Goal: Transaction & Acquisition: Download file/media

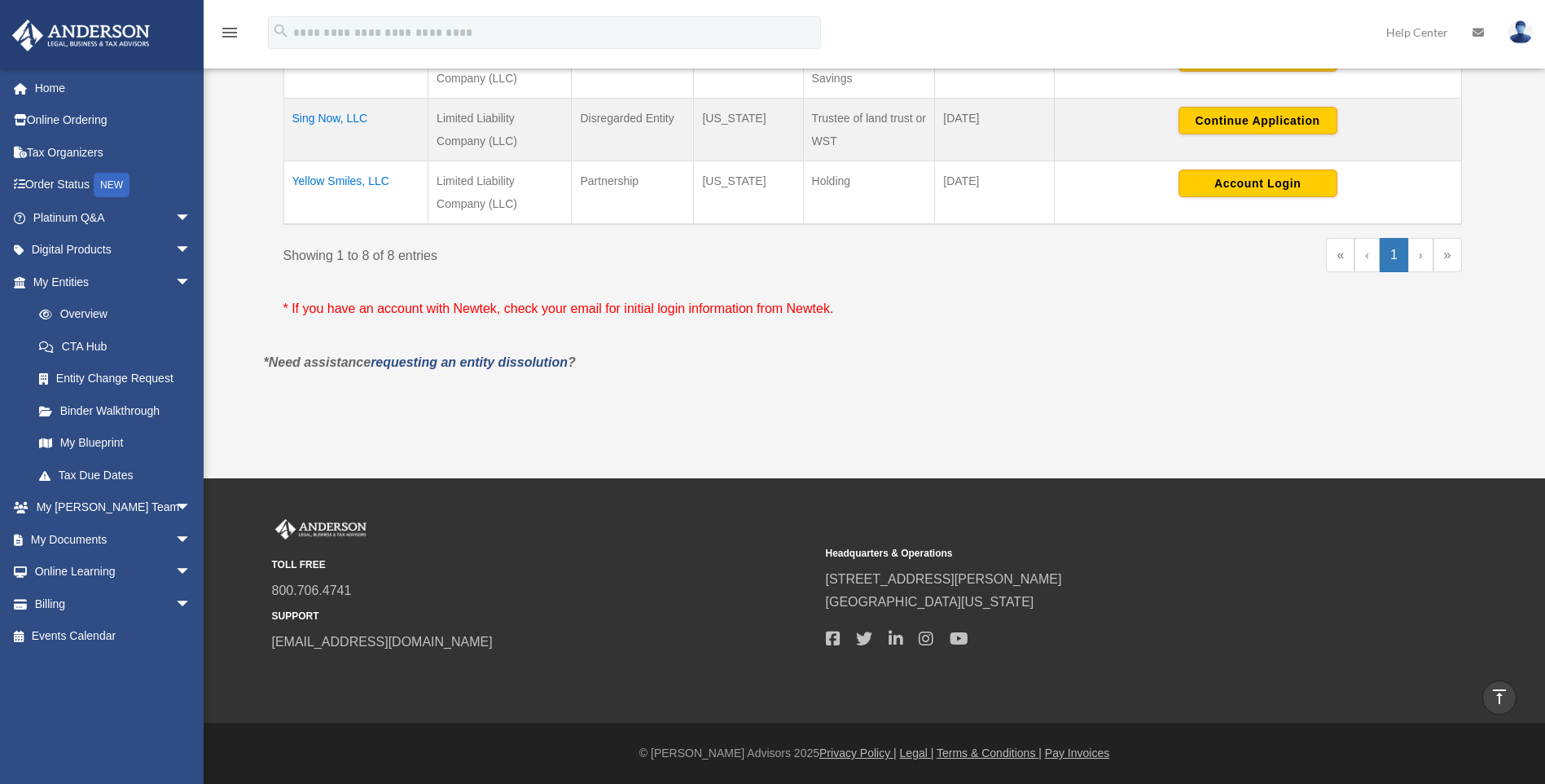
scroll to position [130, 0]
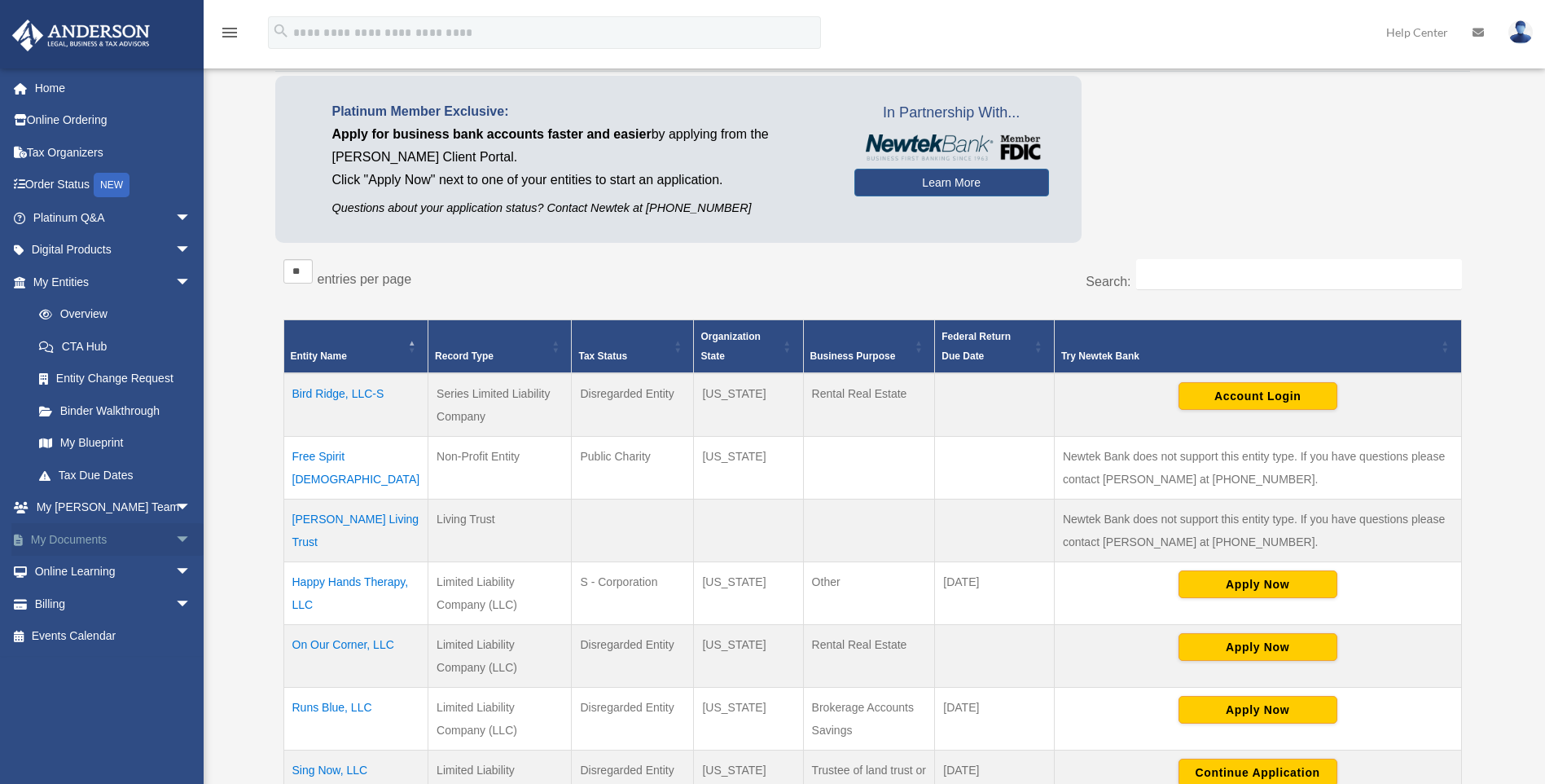
click at [148, 534] on link "My Documents arrow_drop_down" at bounding box center [113, 539] width 204 height 33
click at [176, 542] on span "arrow_drop_down" at bounding box center [192, 539] width 33 height 34
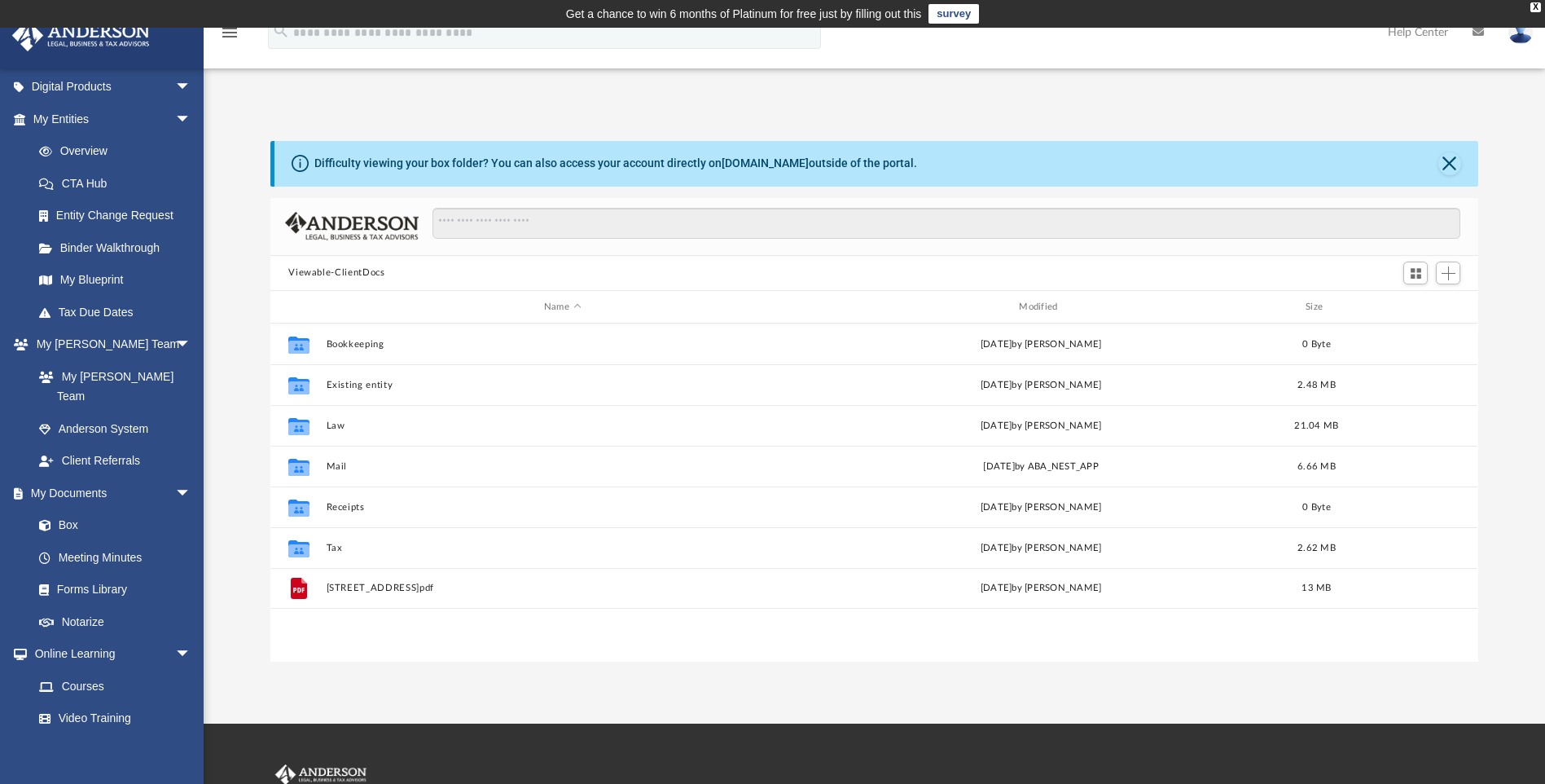
scroll to position [359, 1196]
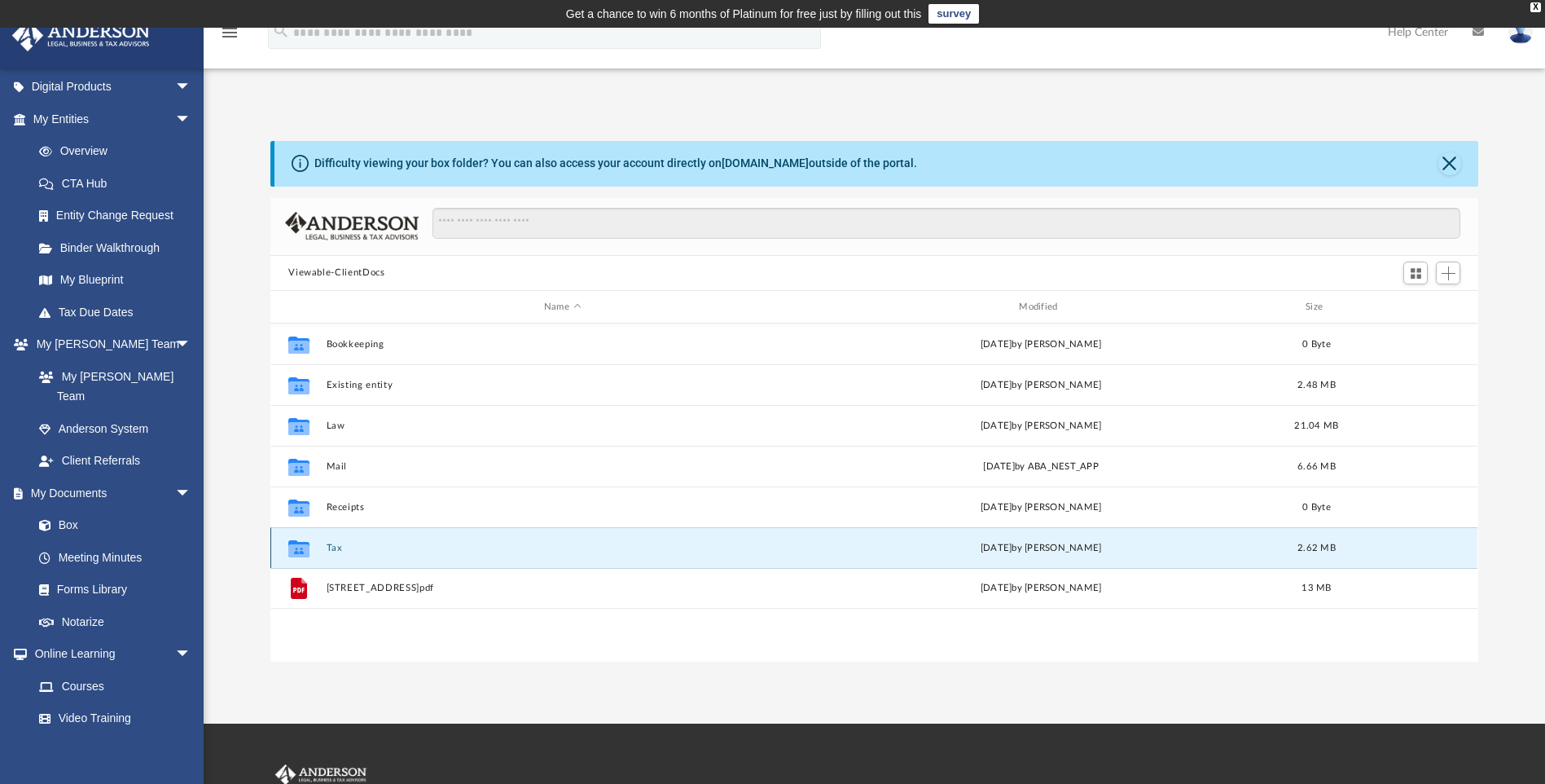
click at [334, 543] on button "Tax" at bounding box center [561, 547] width 471 height 11
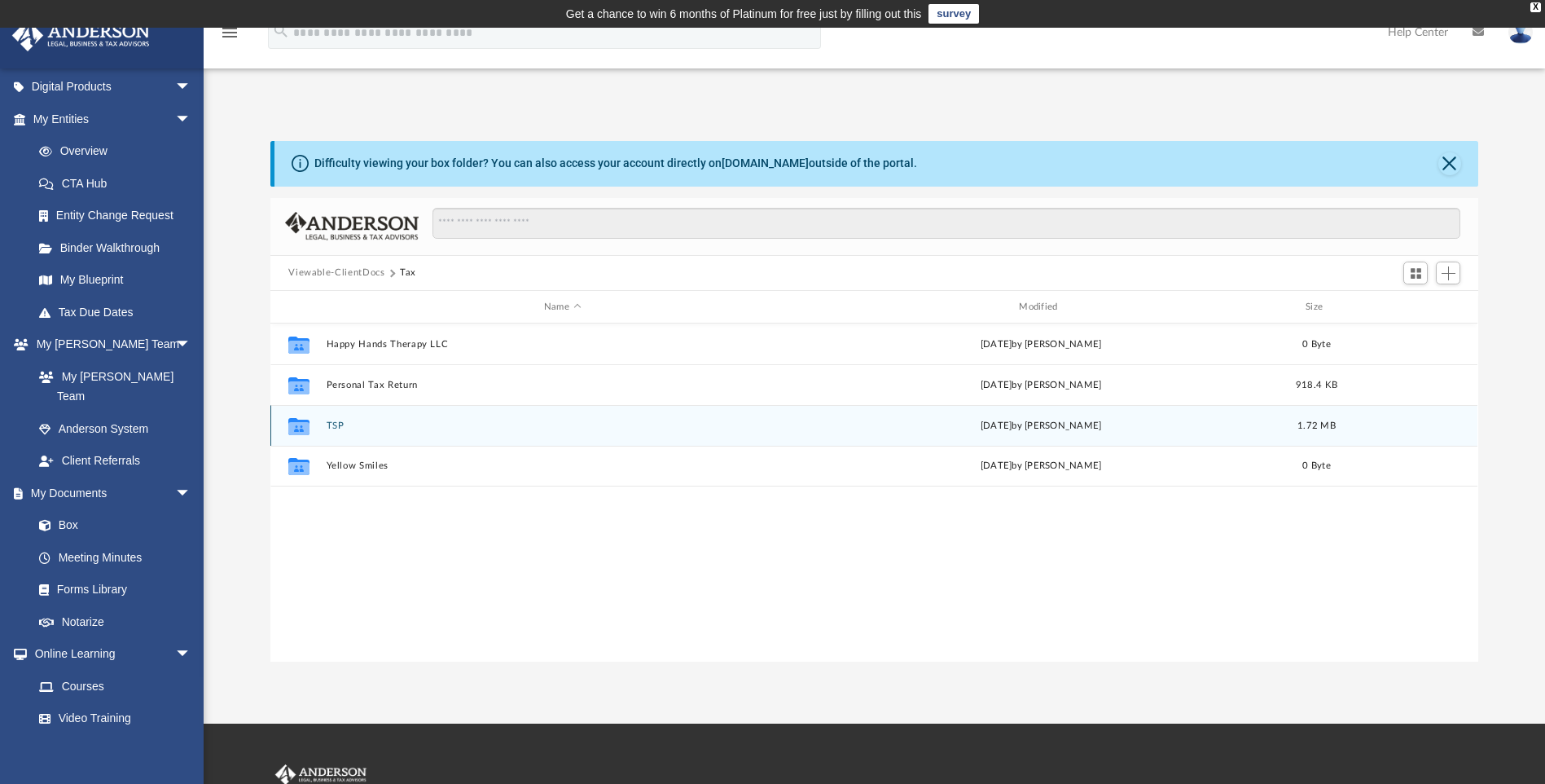
click at [337, 424] on button "TSP" at bounding box center [561, 425] width 471 height 11
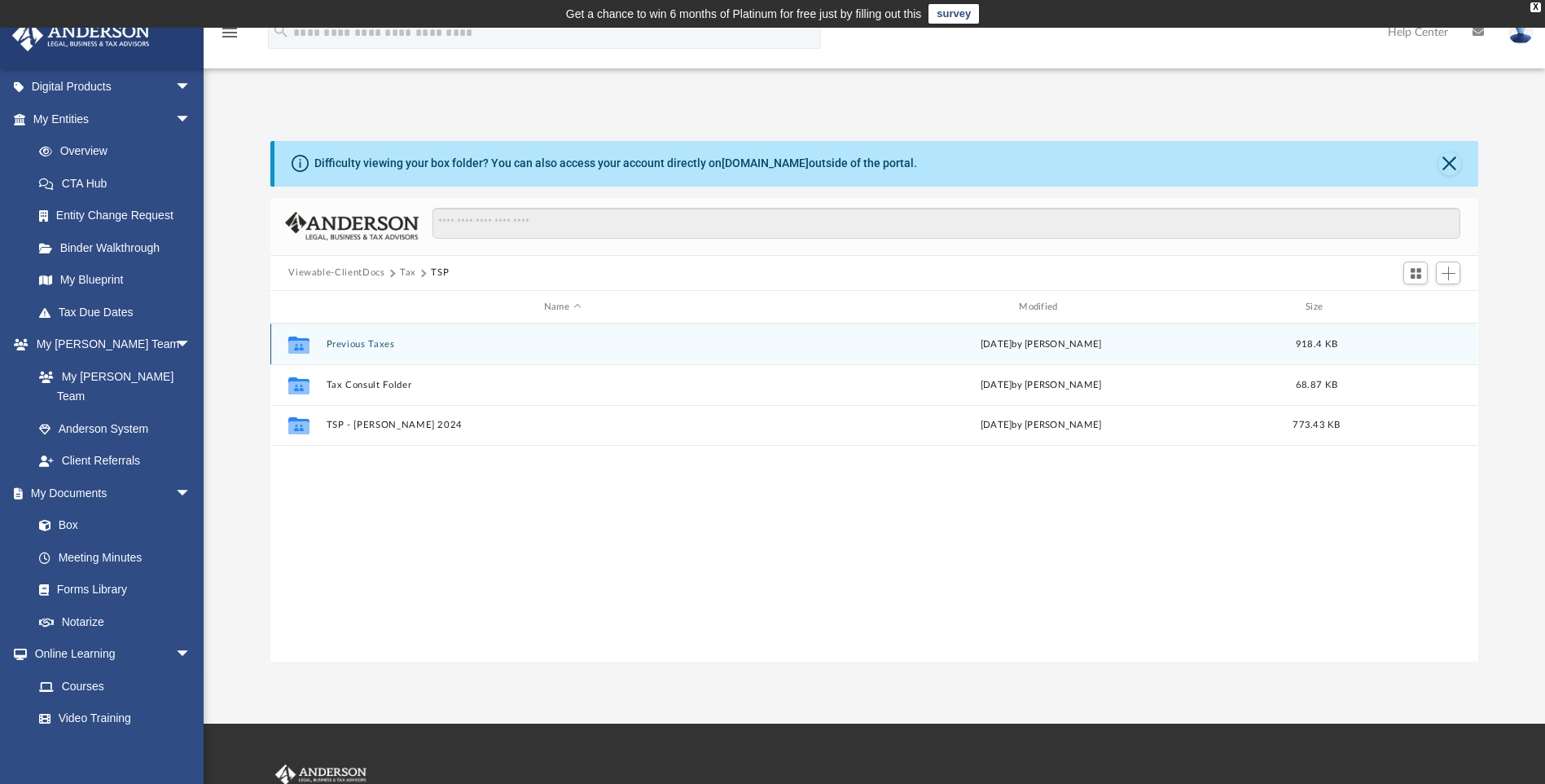
click at [359, 339] on button "Previous Taxes" at bounding box center [561, 344] width 471 height 11
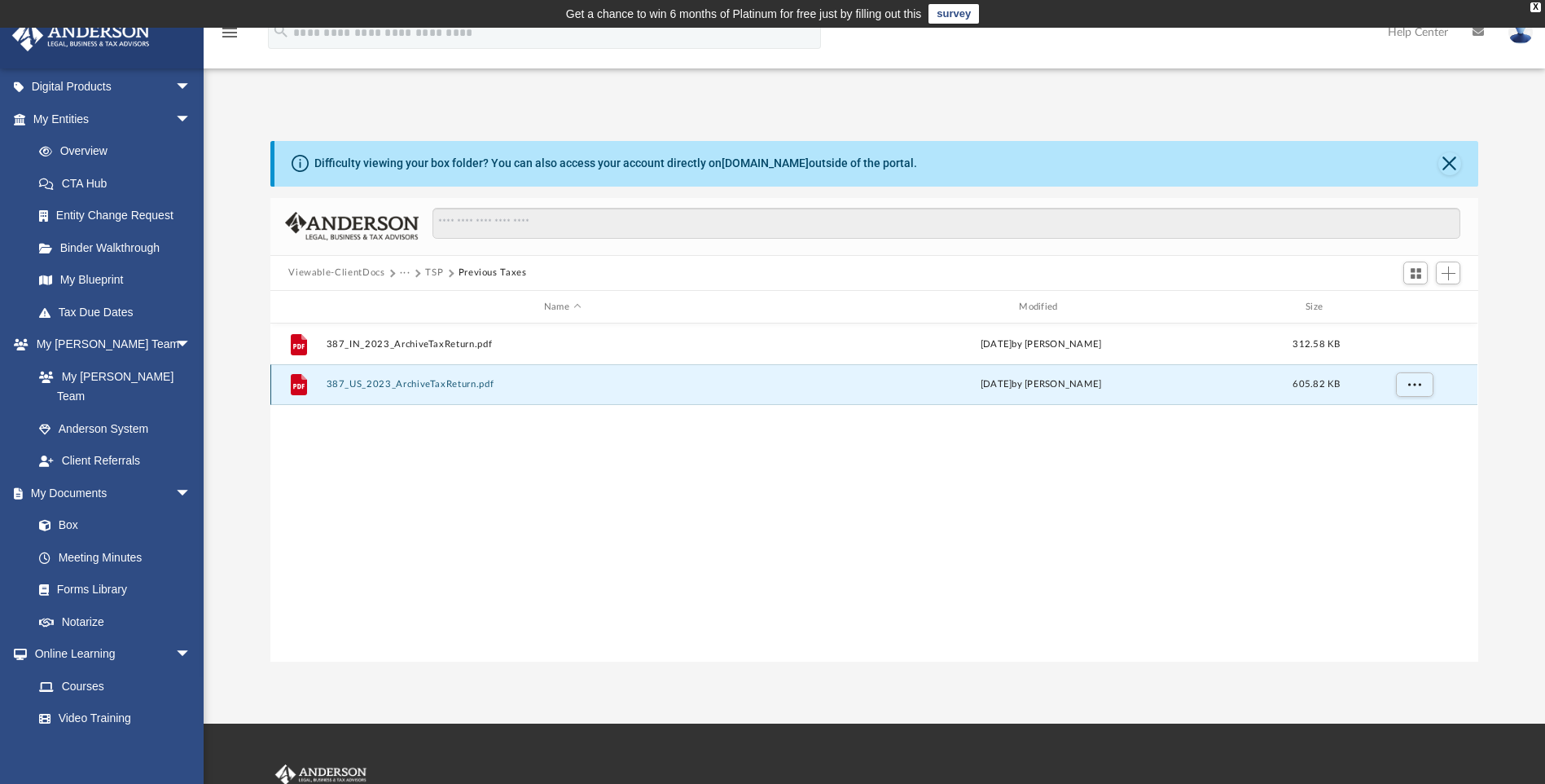
click at [464, 388] on button "387_US_2023_ArchiveTaxReturn.pdf" at bounding box center [561, 385] width 471 height 11
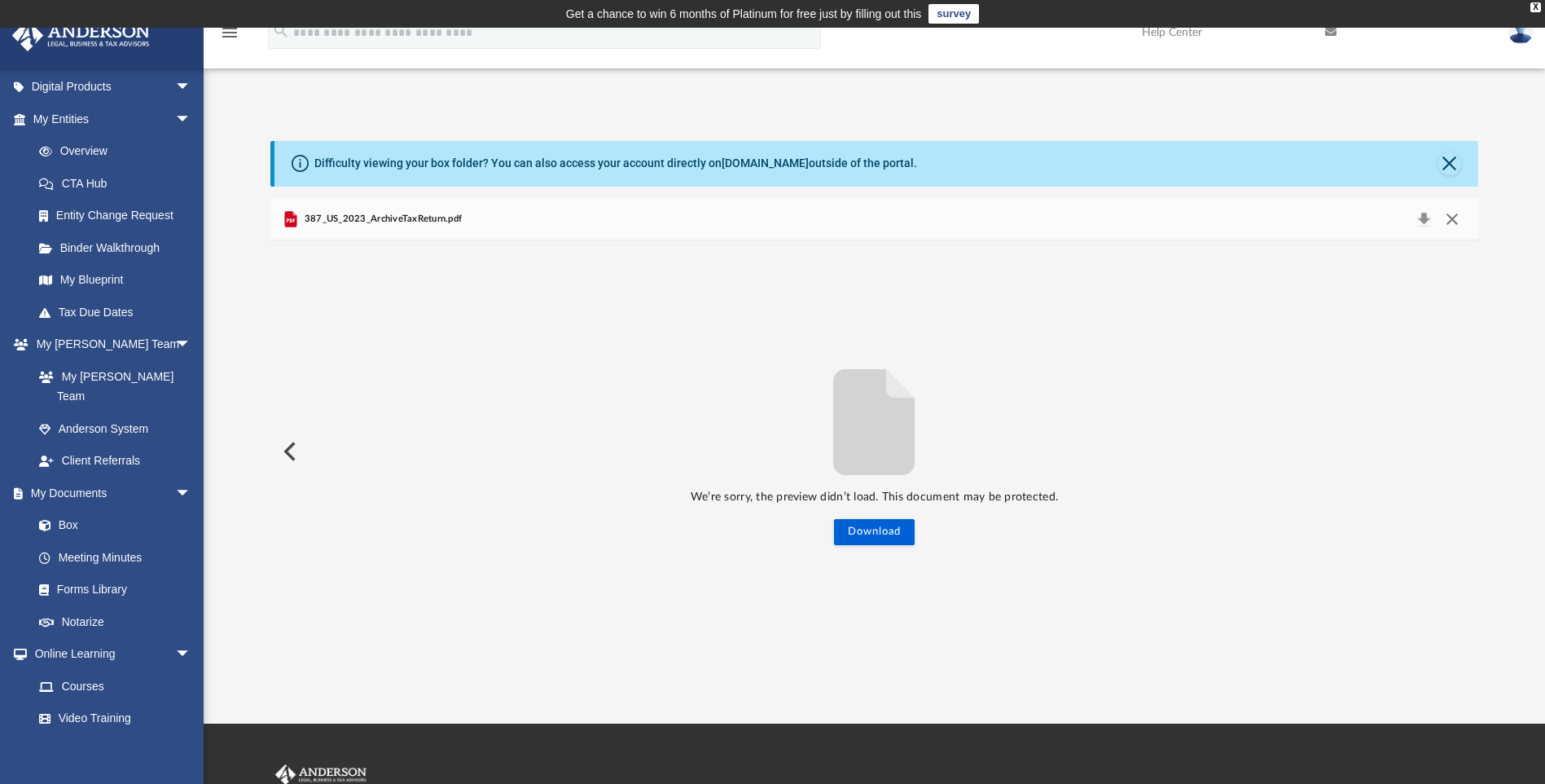
click at [1458, 223] on button "Close" at bounding box center [1452, 219] width 30 height 23
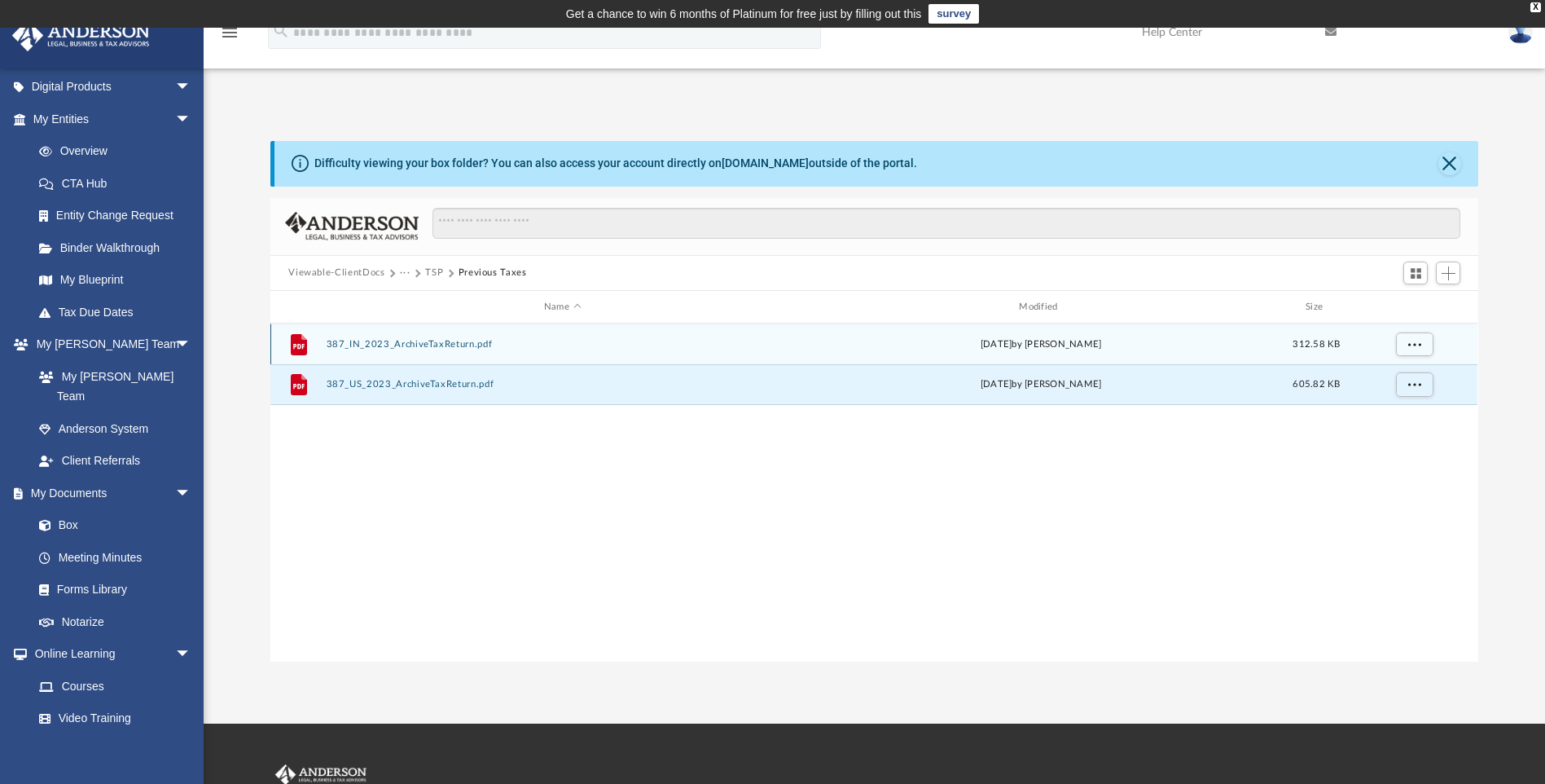
click at [466, 340] on button "387_IN_2023_ArchiveTaxReturn.pdf" at bounding box center [561, 344] width 471 height 11
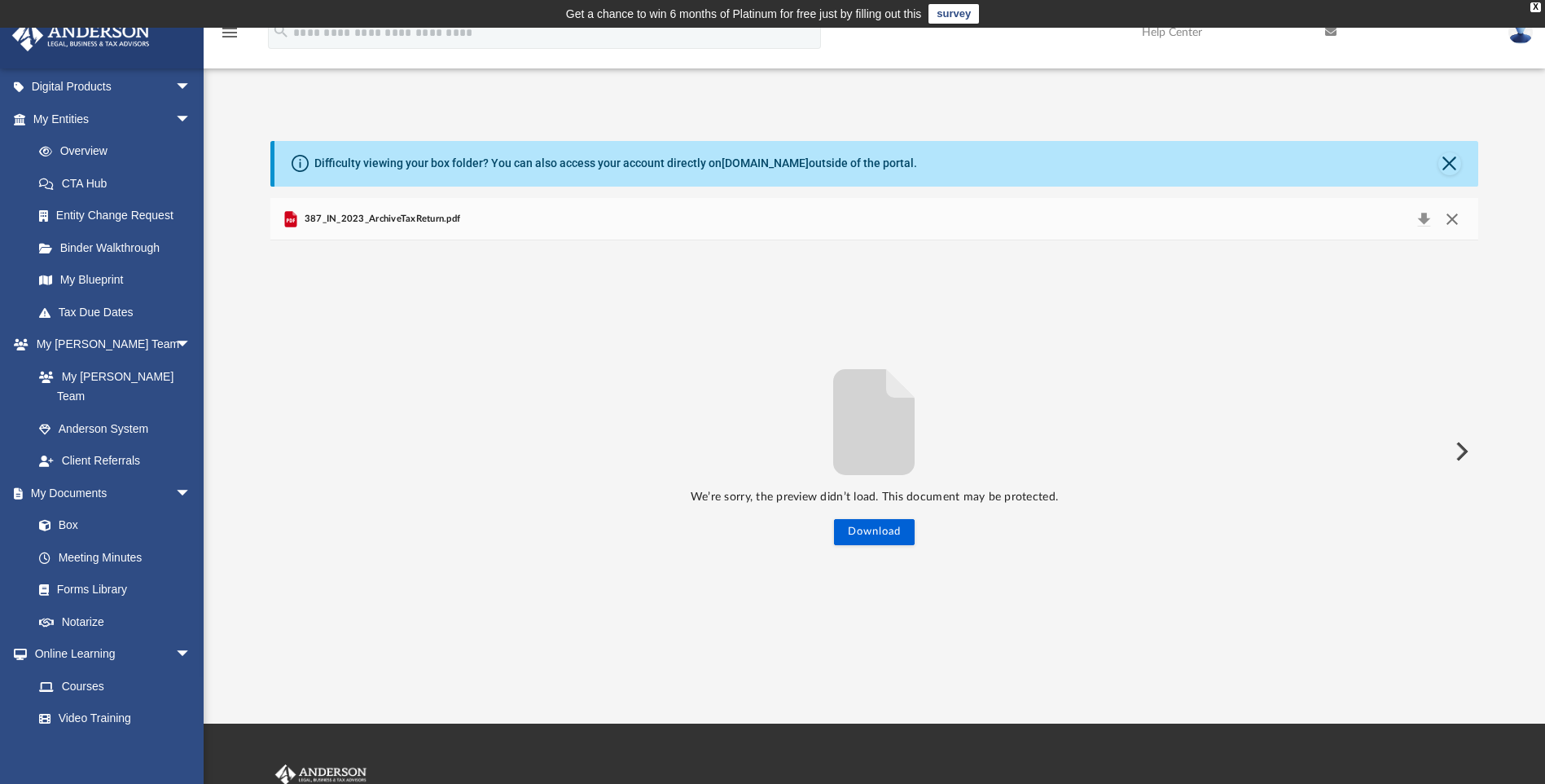
click at [1448, 217] on button "Close" at bounding box center [1452, 219] width 30 height 23
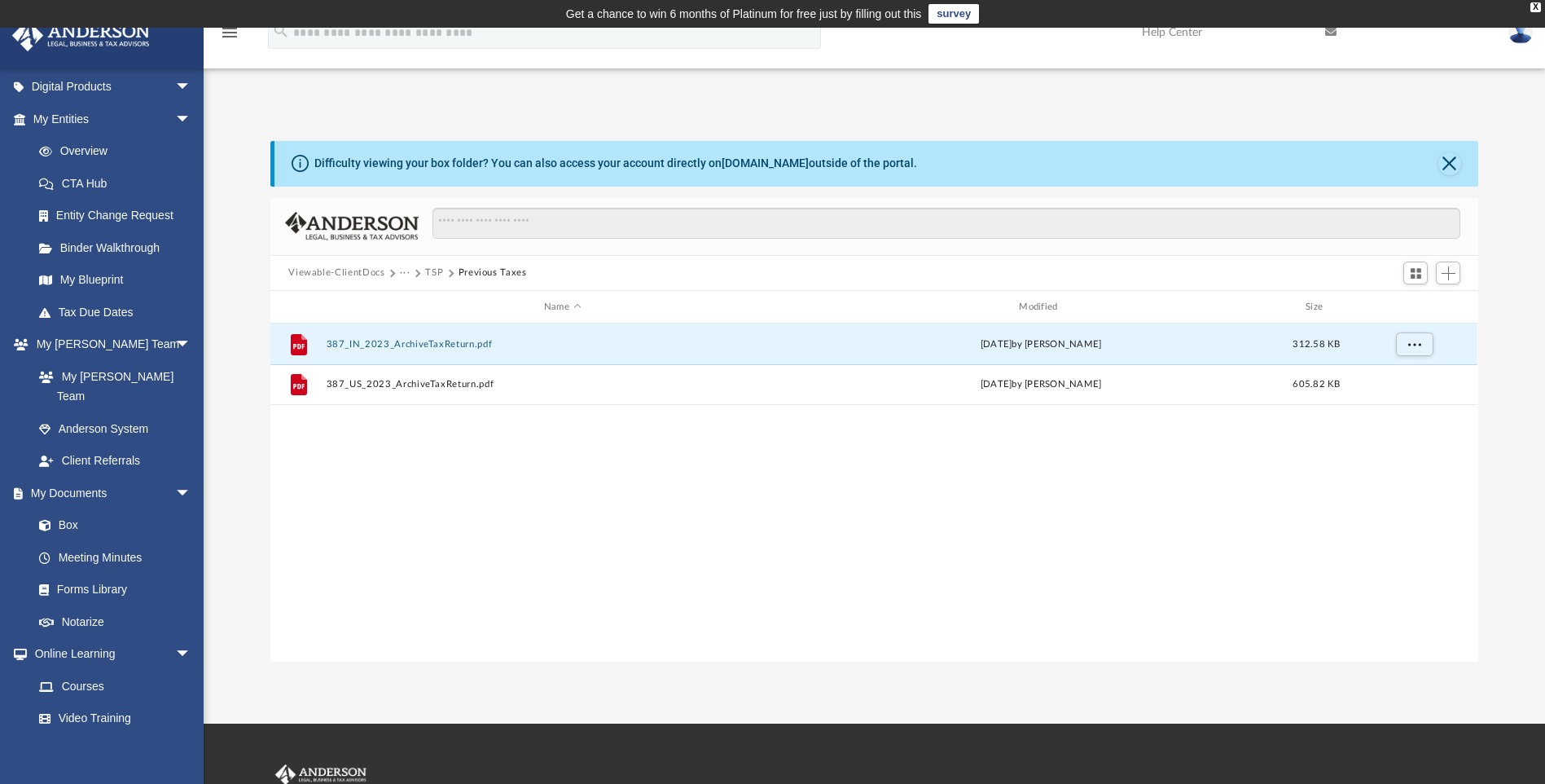
click at [440, 273] on button "TSP" at bounding box center [434, 273] width 18 height 14
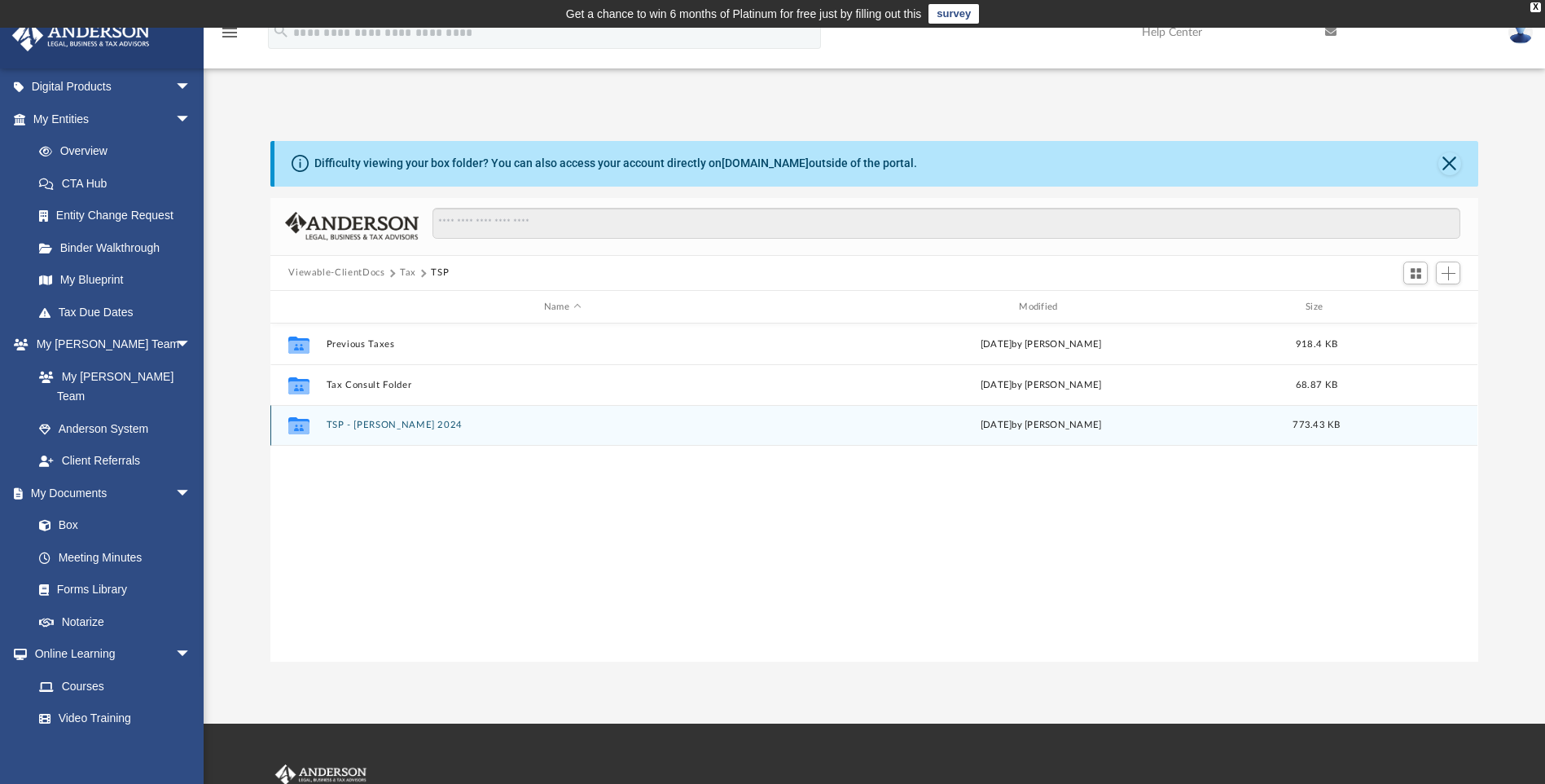
click at [372, 429] on button "TSP - [PERSON_NAME] 2024" at bounding box center [561, 425] width 471 height 11
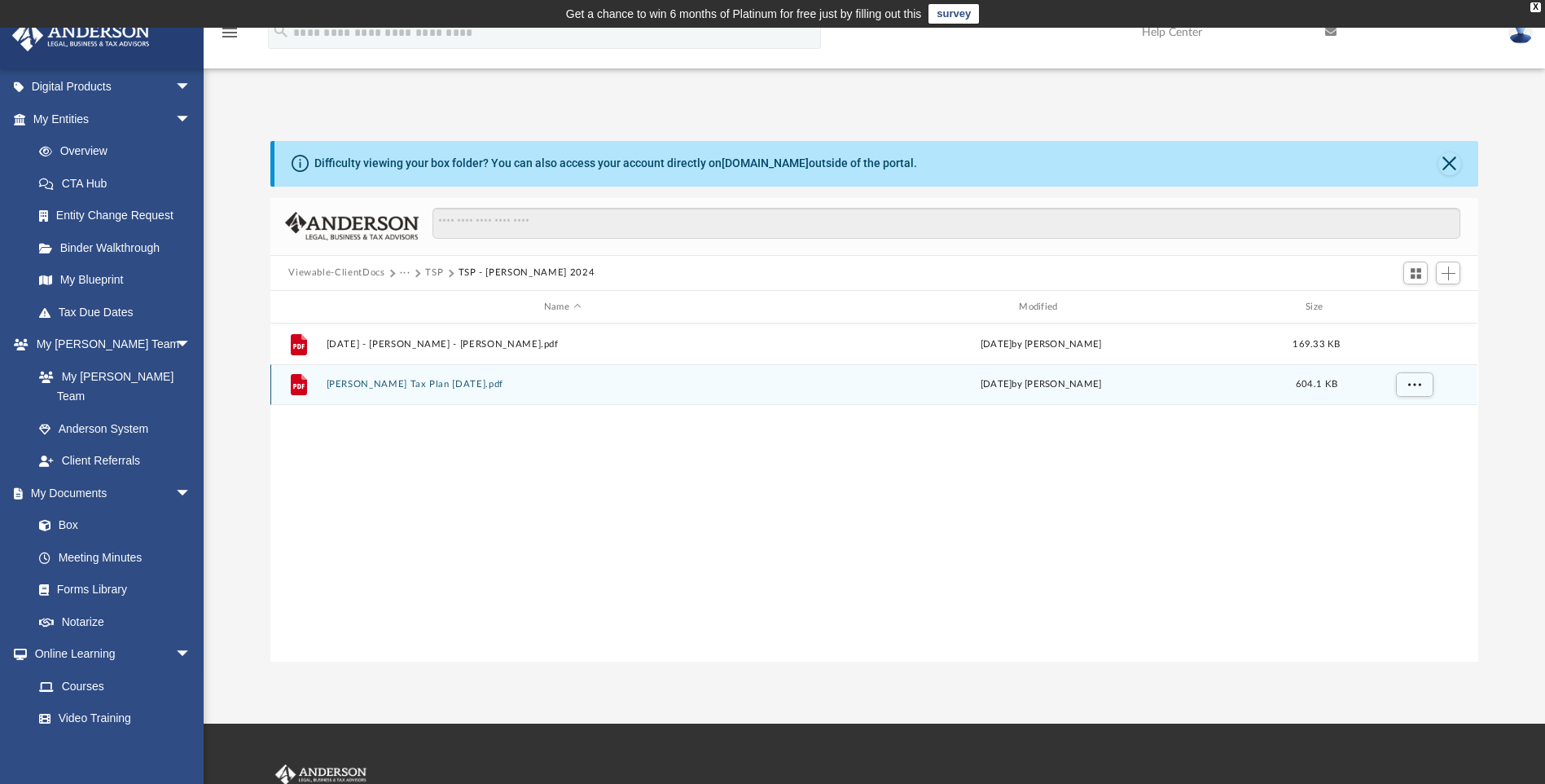
click at [515, 382] on button "[PERSON_NAME] Tax Plan [DATE].pdf" at bounding box center [561, 385] width 471 height 11
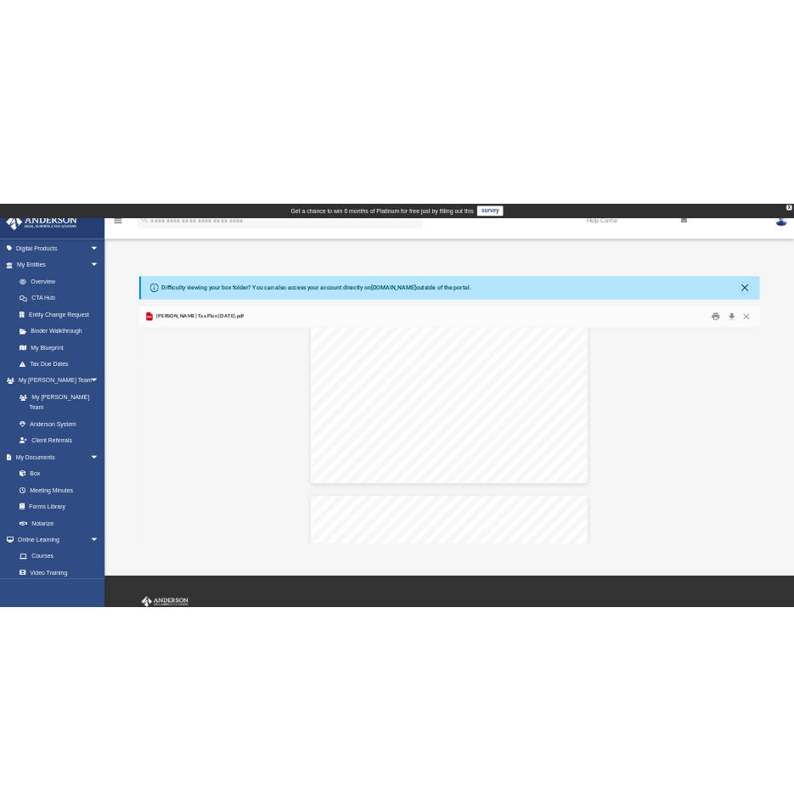
scroll to position [3565, 0]
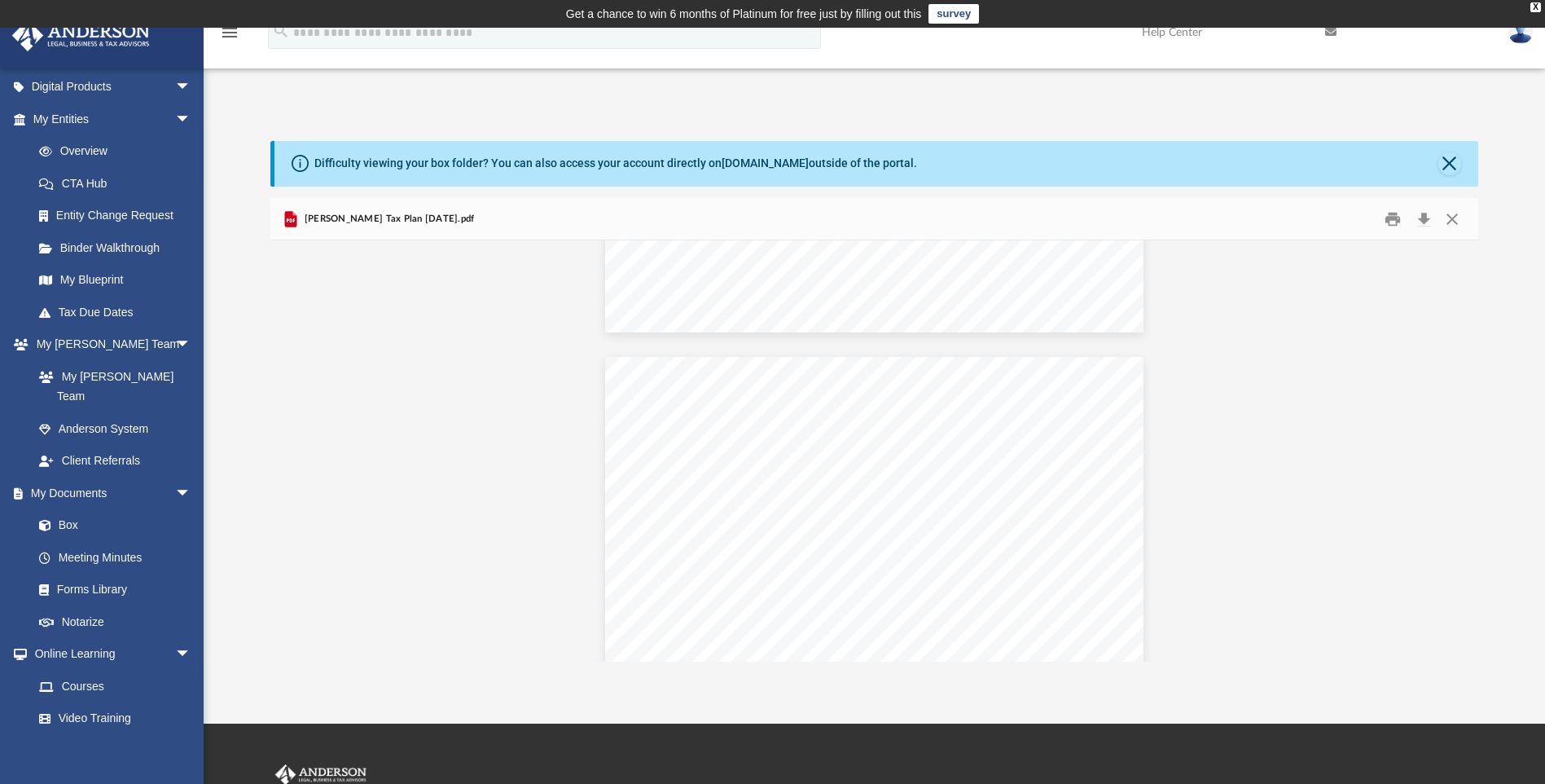
click at [1093, 131] on div "Difficulty viewing your box folder? You can also access your account directly o…" at bounding box center [874, 384] width 1342 height 555
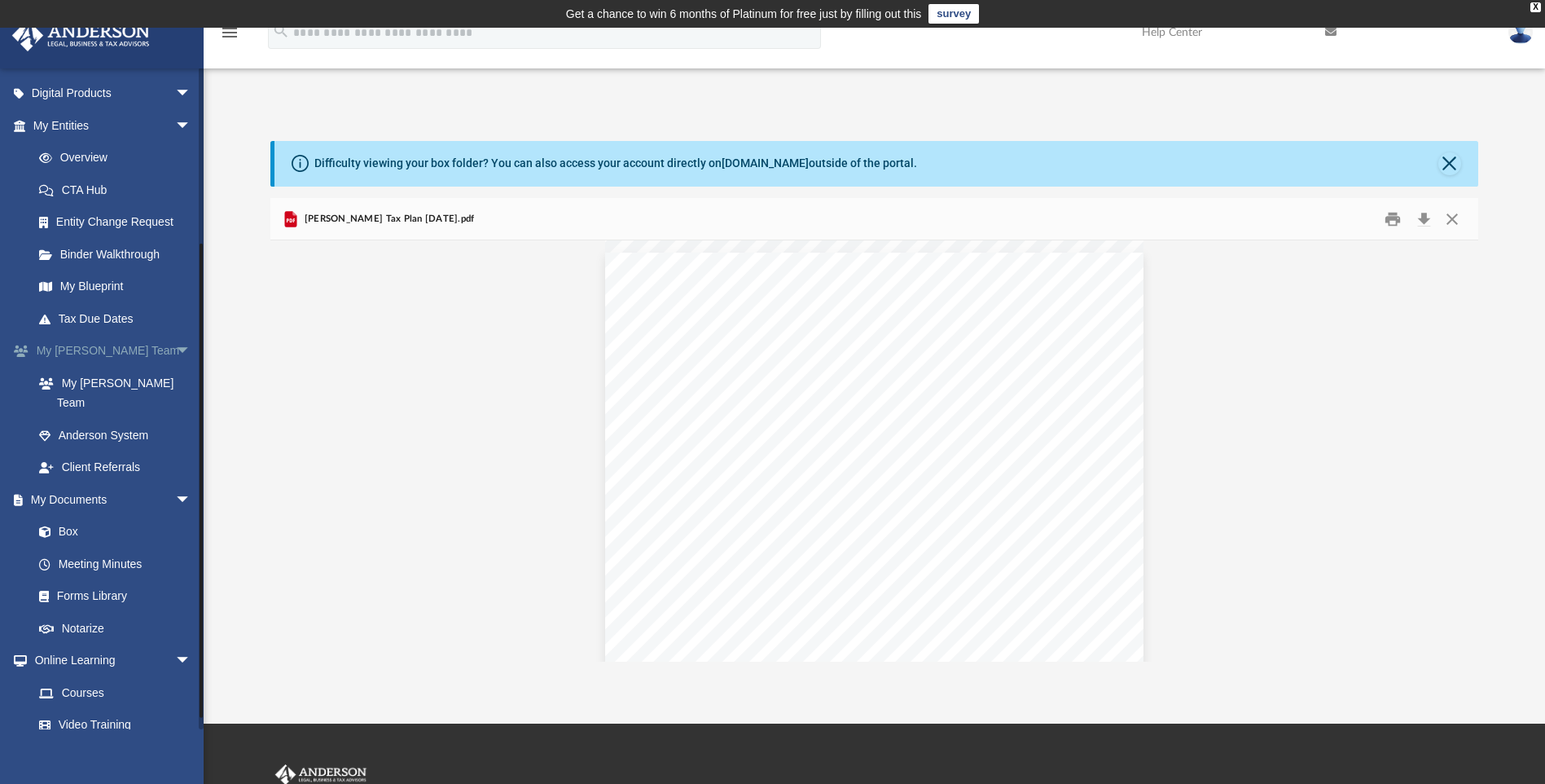
scroll to position [249, 0]
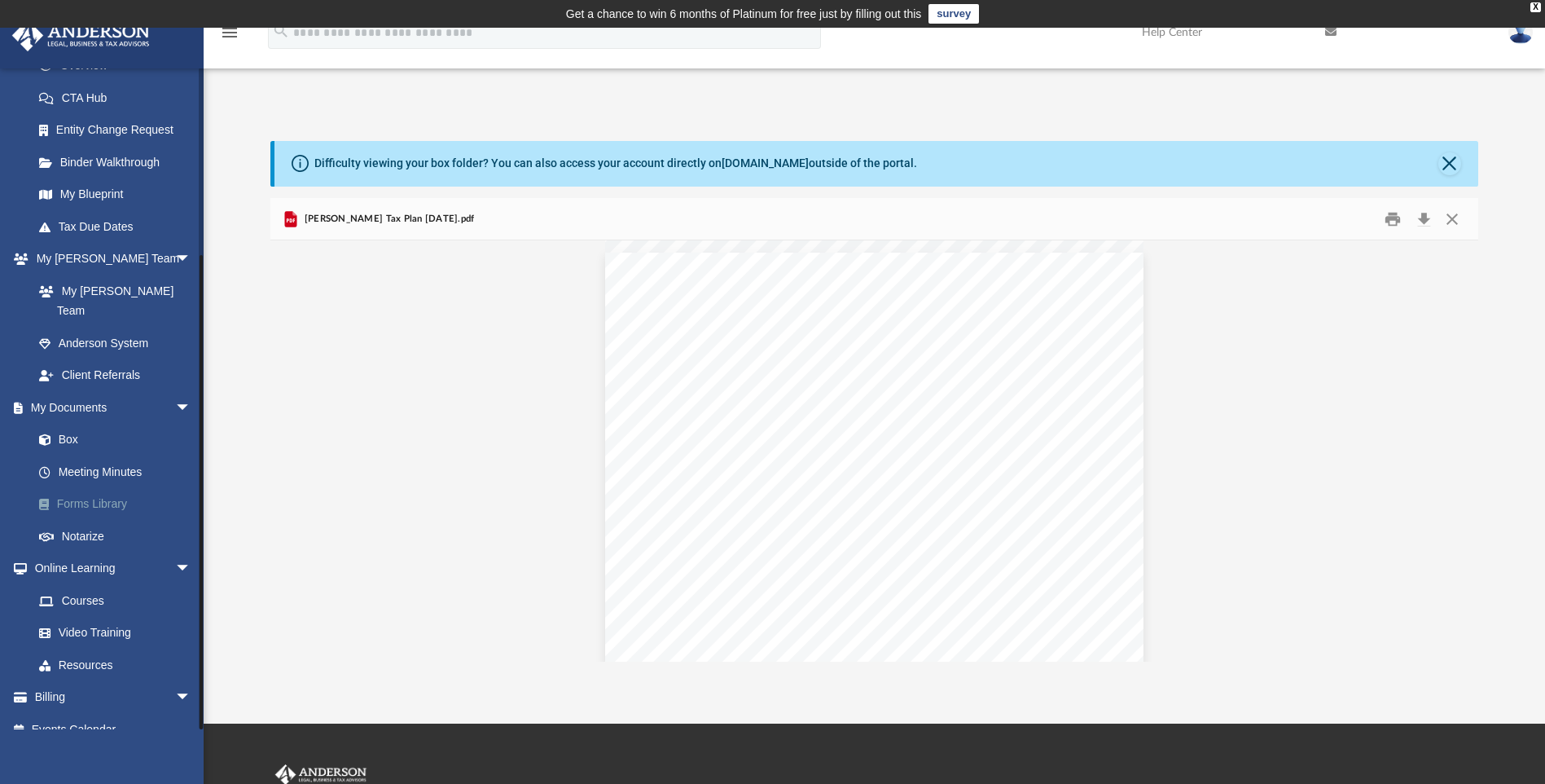
click at [94, 487] on link "Forms Library" at bounding box center [119, 504] width 193 height 33
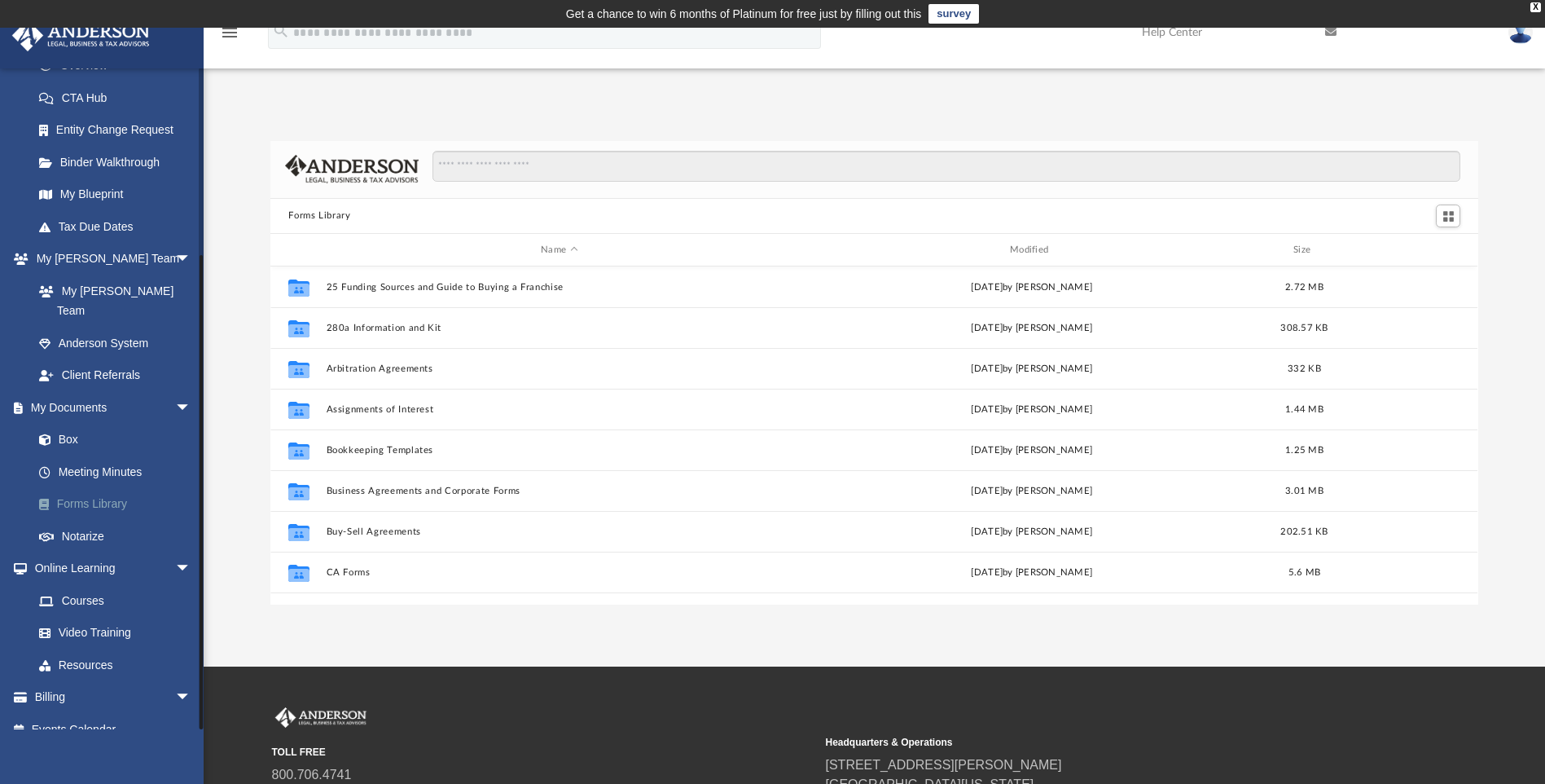
scroll to position [359, 1196]
click at [64, 423] on link "Box" at bounding box center [119, 440] width 193 height 33
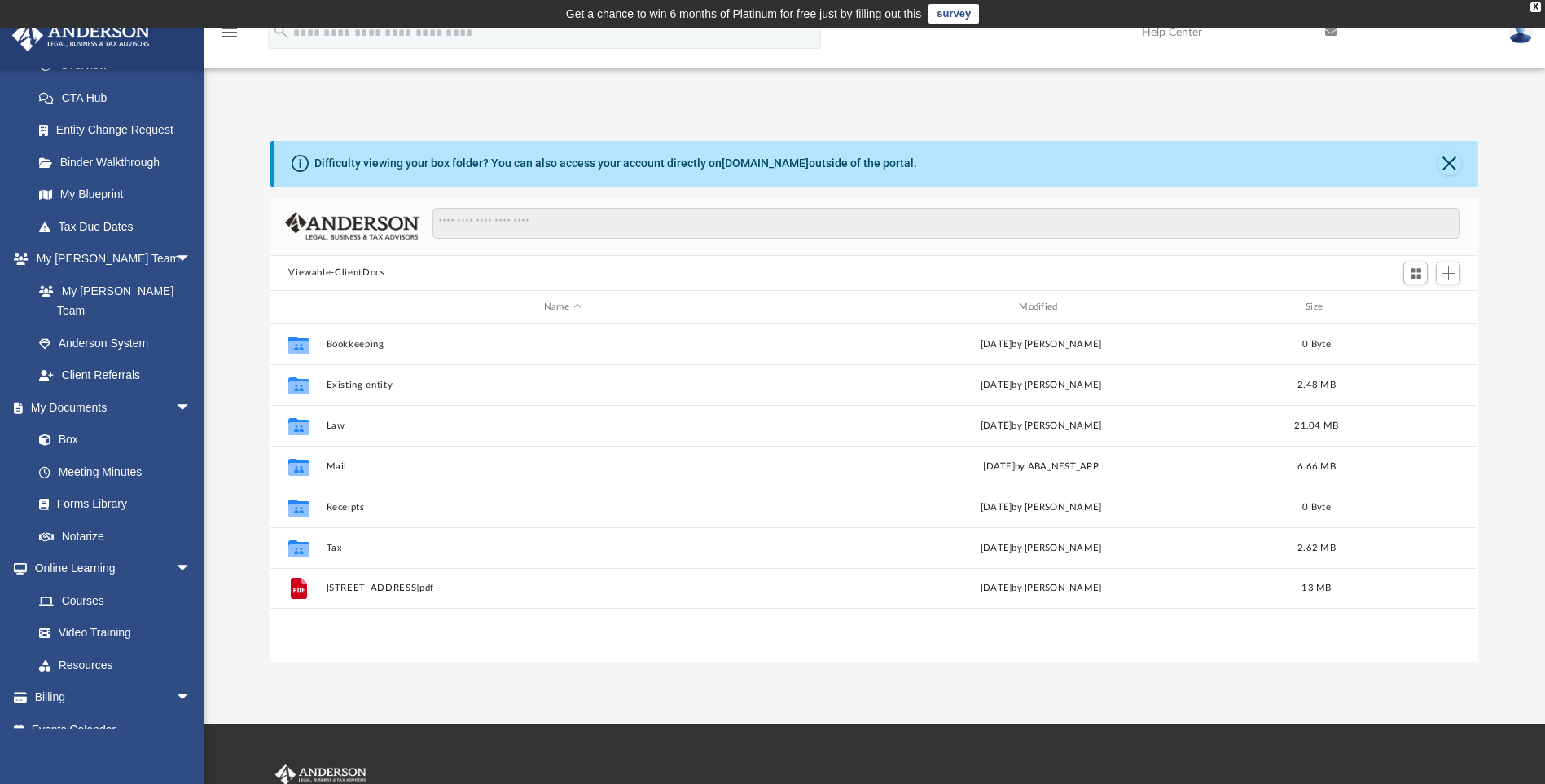
scroll to position [359, 1196]
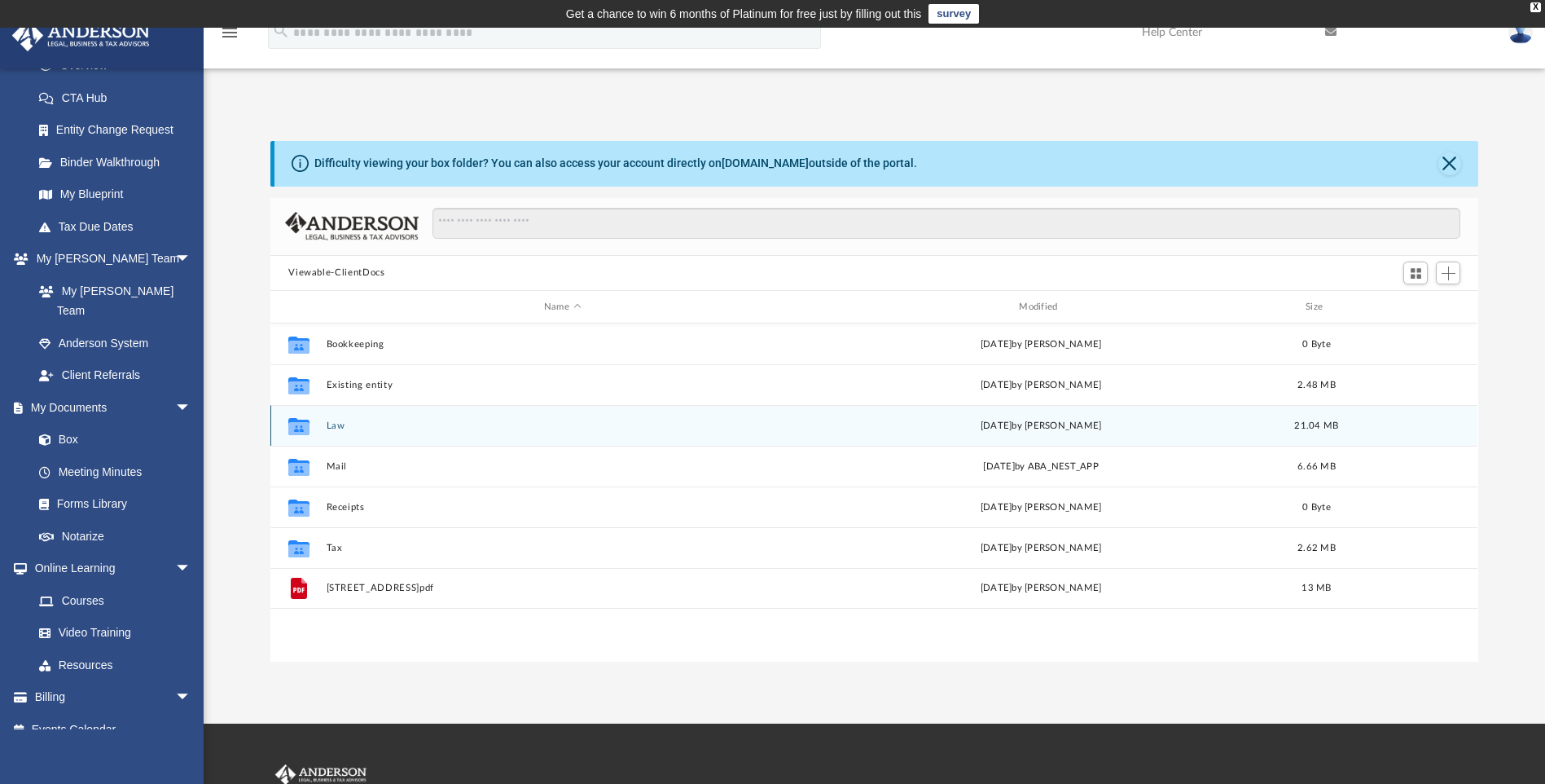
click at [322, 424] on div "Collaborated Folder Law [DATE] by [PERSON_NAME] 21.04 MB" at bounding box center [874, 425] width 1207 height 40
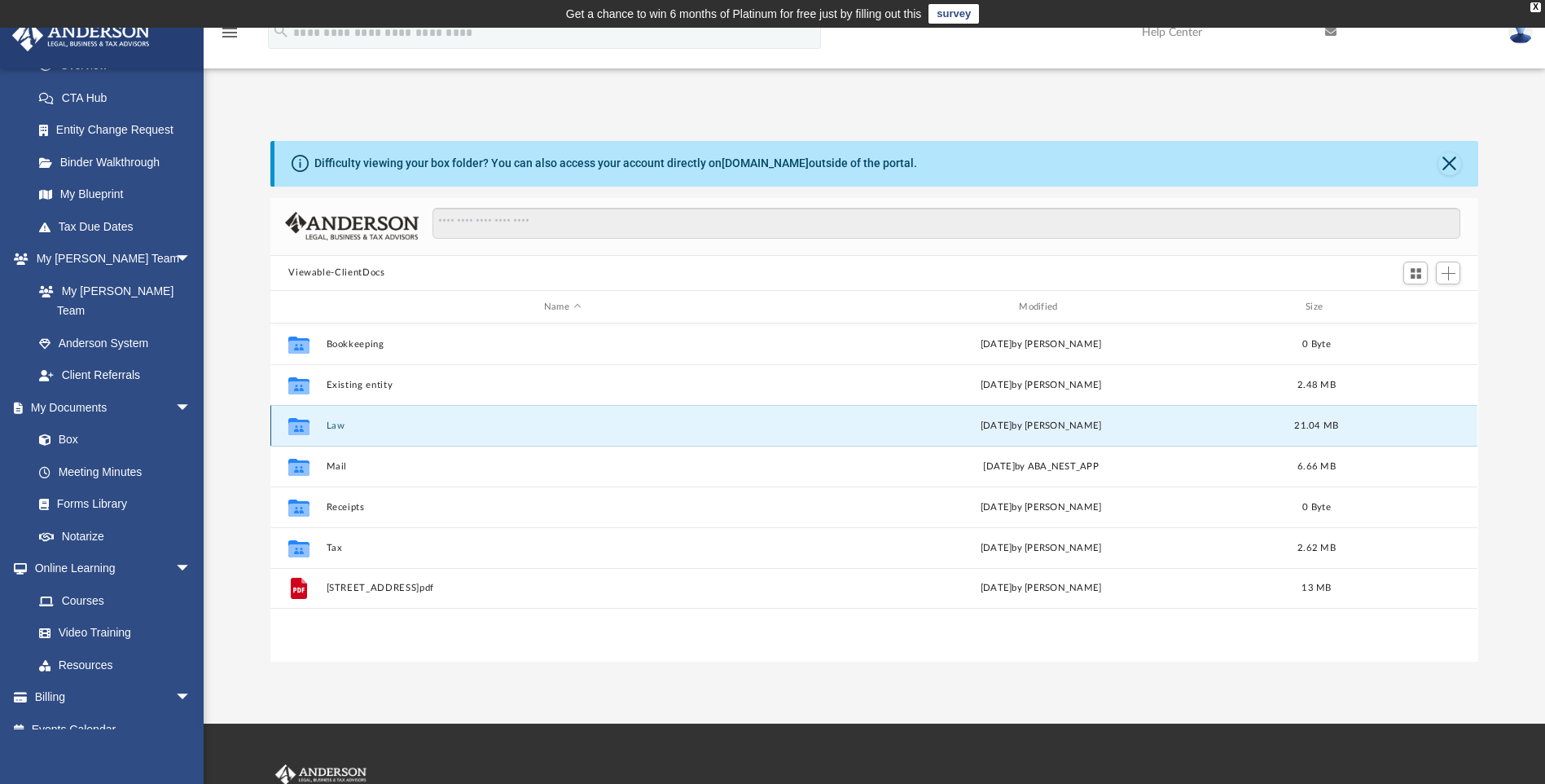
click at [326, 424] on button "Law" at bounding box center [561, 425] width 471 height 11
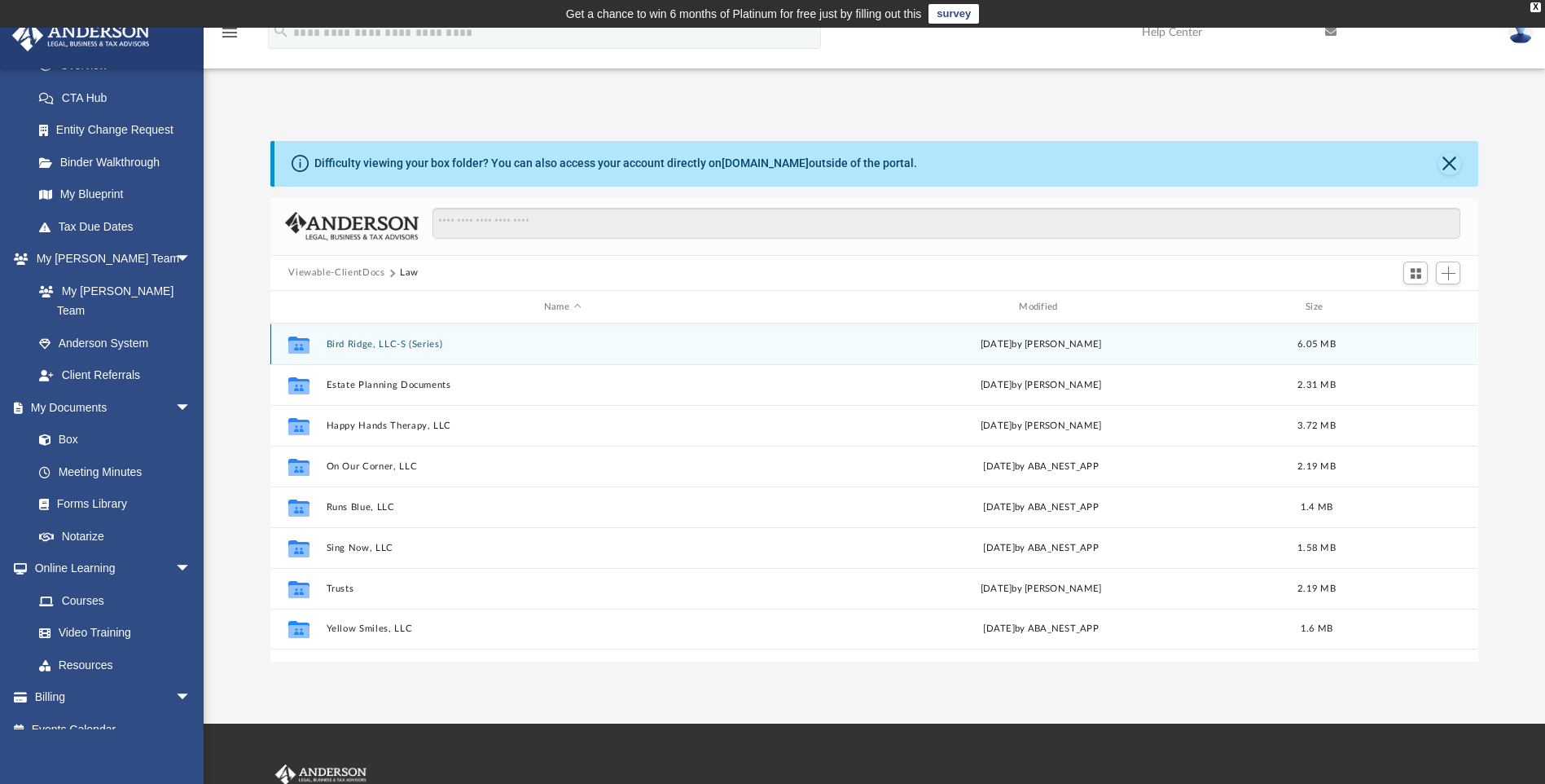
click at [374, 343] on button "Bird Ridge, LLC-S (Series)" at bounding box center [561, 344] width 471 height 11
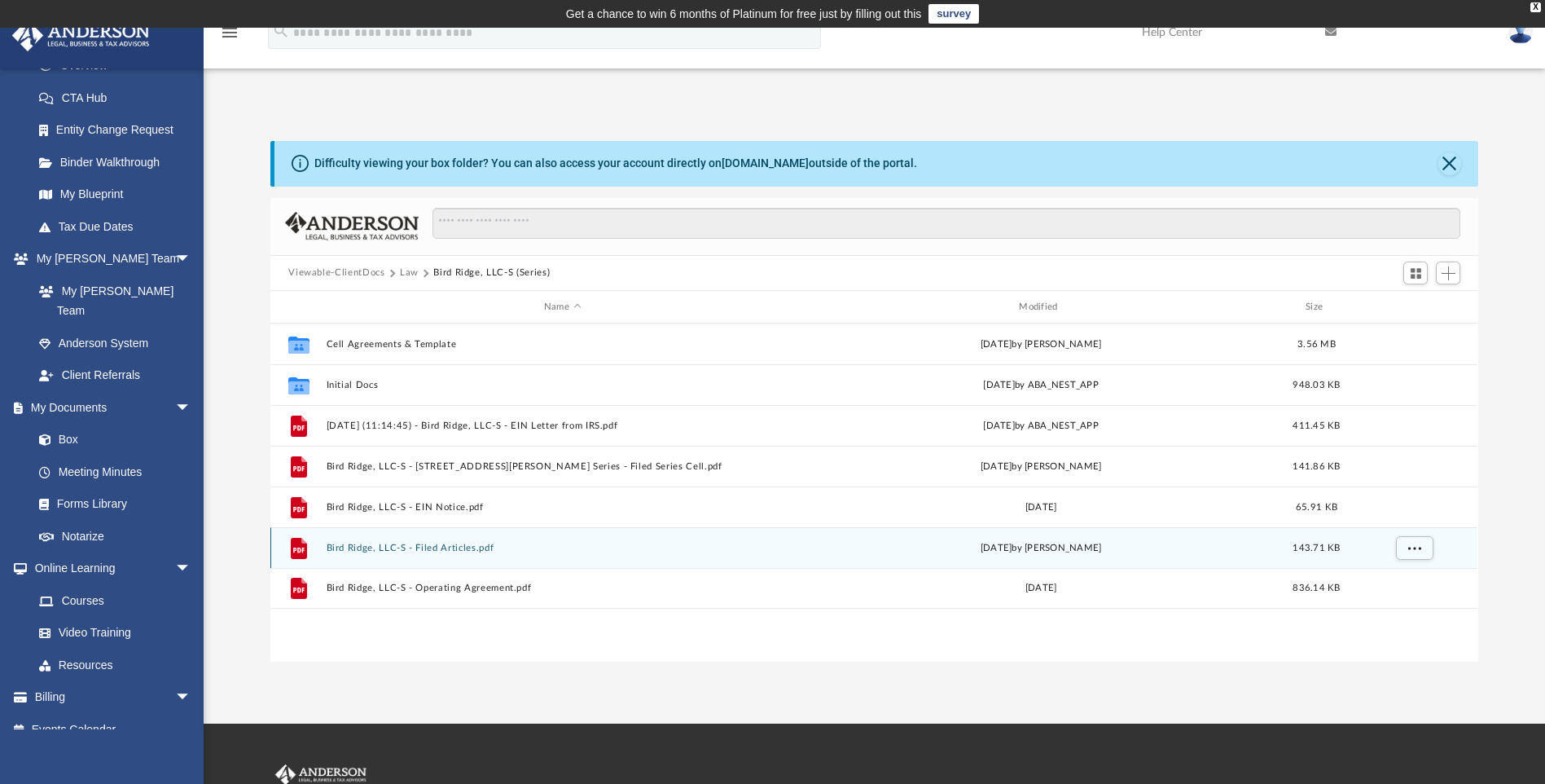
click at [466, 547] on button "Bird Ridge, LLC-S - Filed Articles.pdf" at bounding box center [561, 547] width 471 height 11
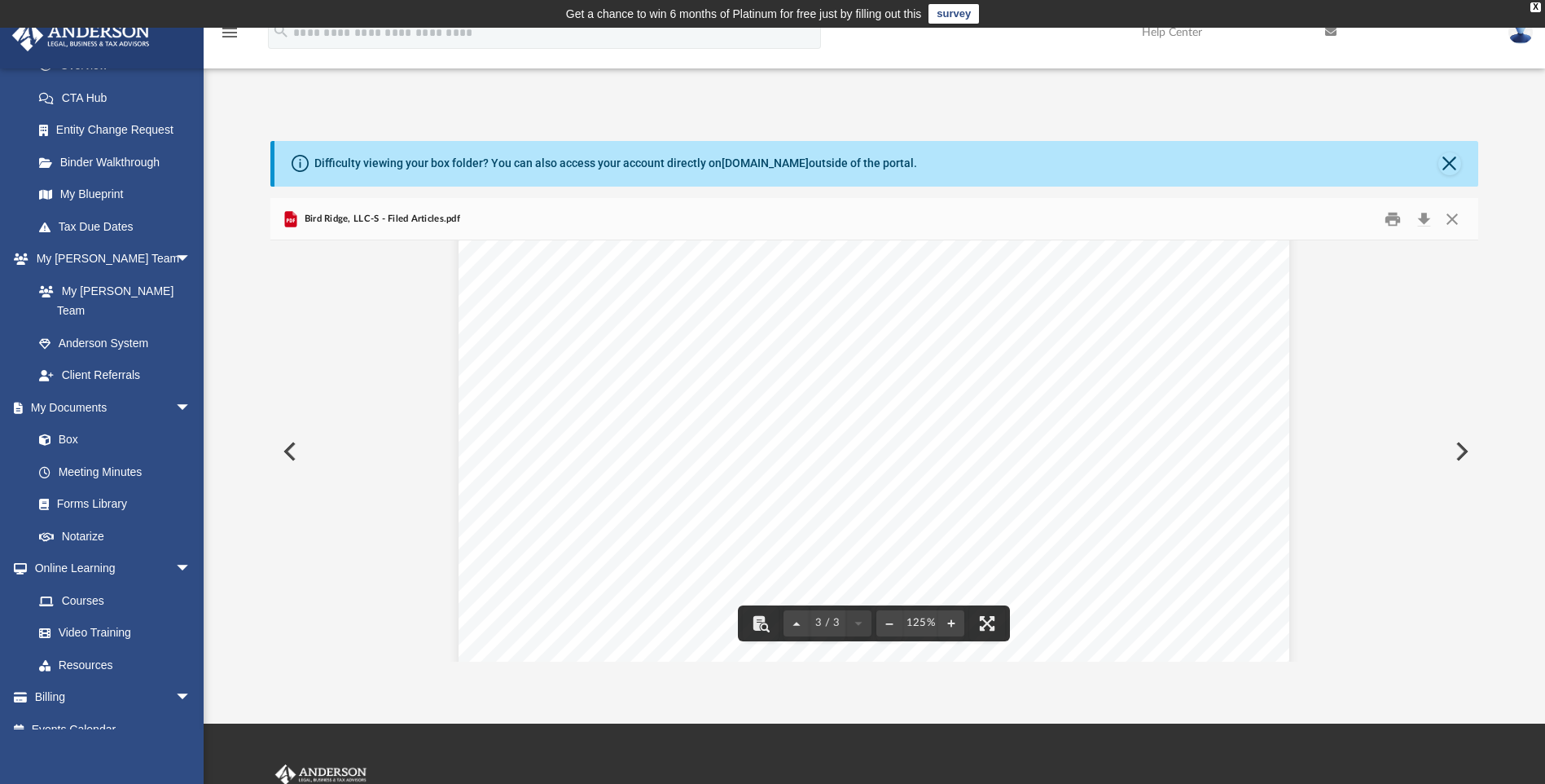
scroll to position [2363, 0]
click at [1451, 211] on button "Close" at bounding box center [1452, 219] width 30 height 25
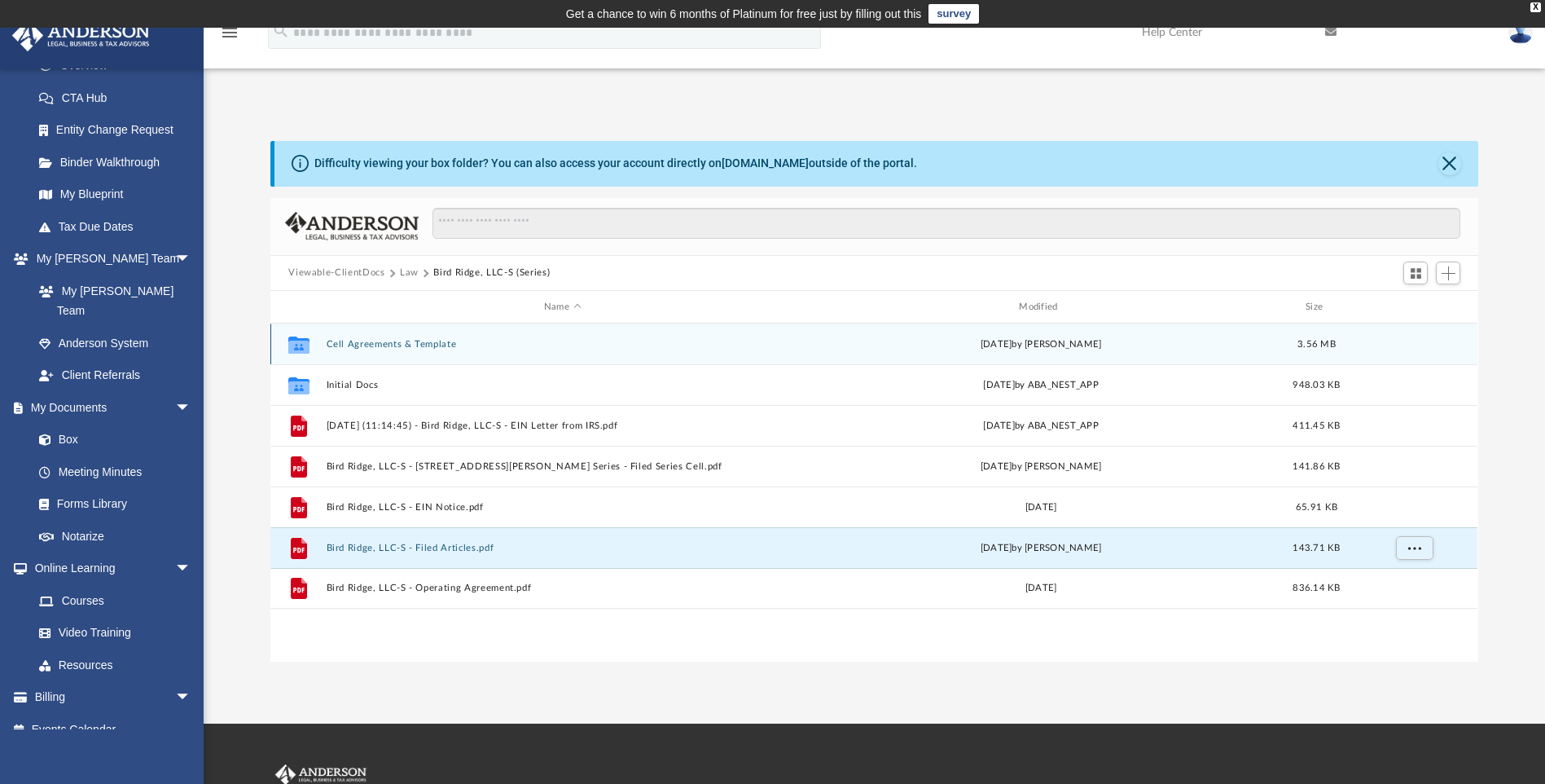
click at [370, 345] on button "Cell Agreements & Template" at bounding box center [561, 344] width 471 height 11
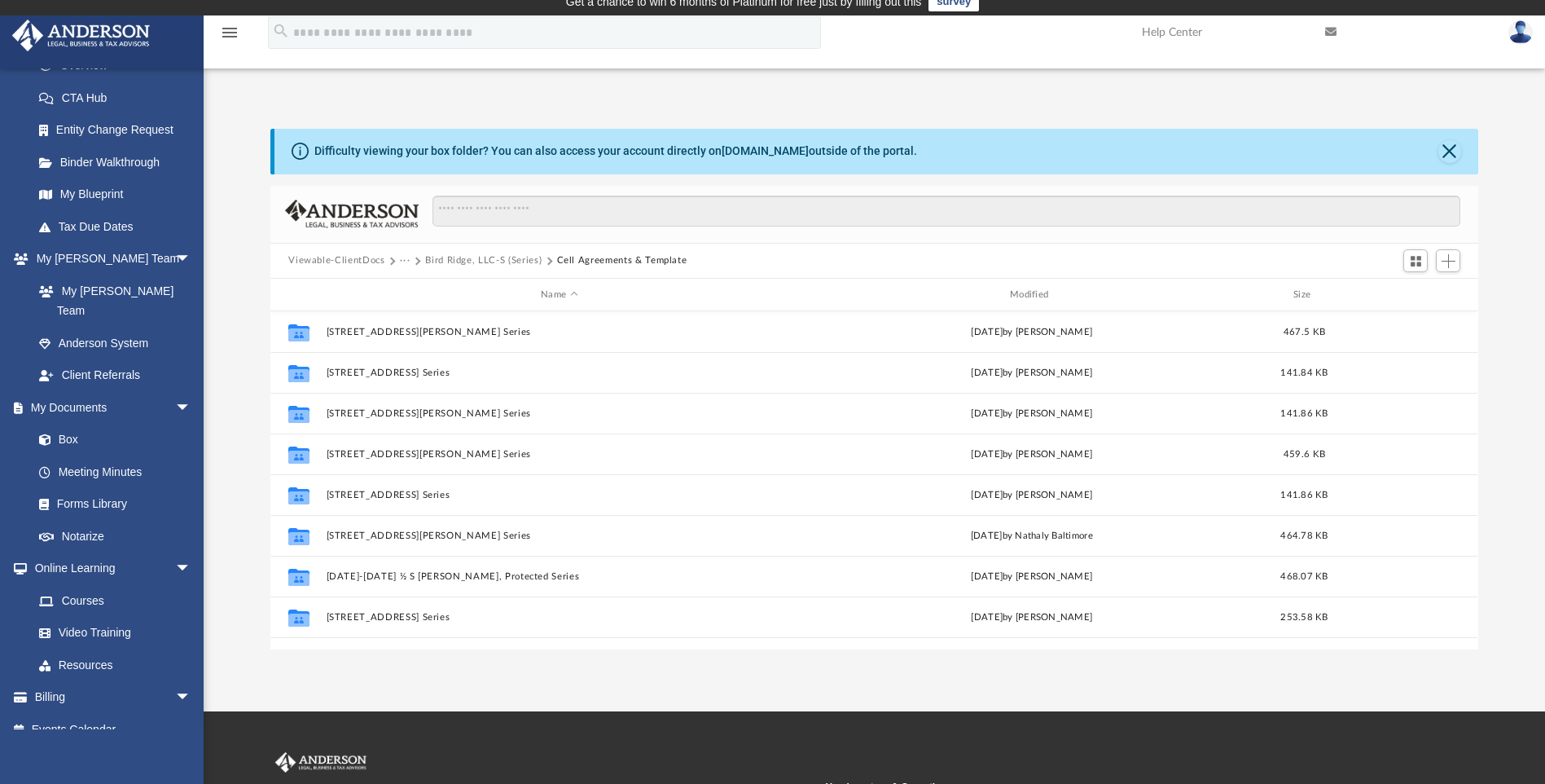
scroll to position [0, 0]
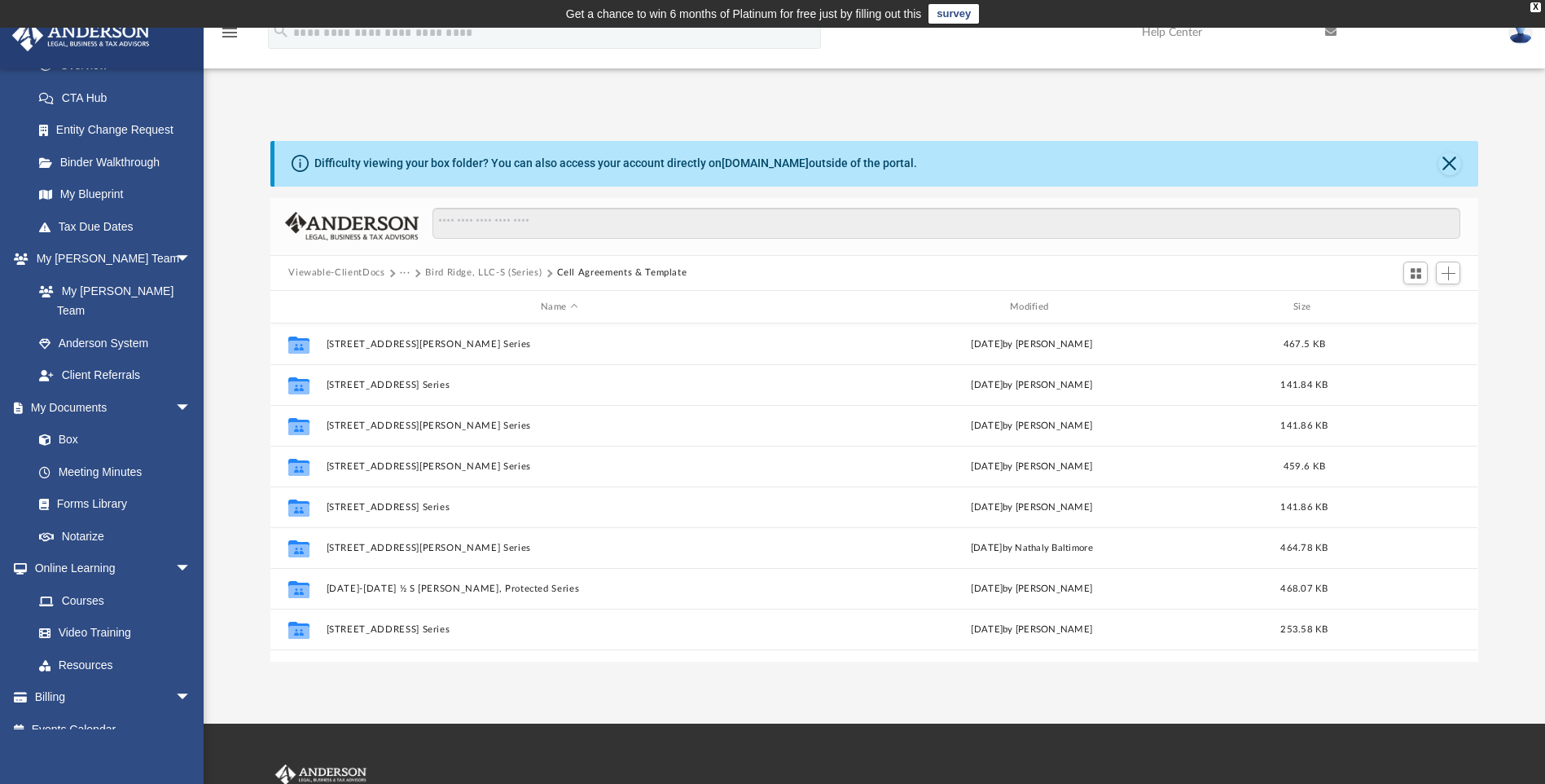
click at [418, 271] on span "···" at bounding box center [413, 273] width 25 height 14
click at [447, 271] on button "Bird Ridge, LLC-S (Series)" at bounding box center [483, 273] width 116 height 14
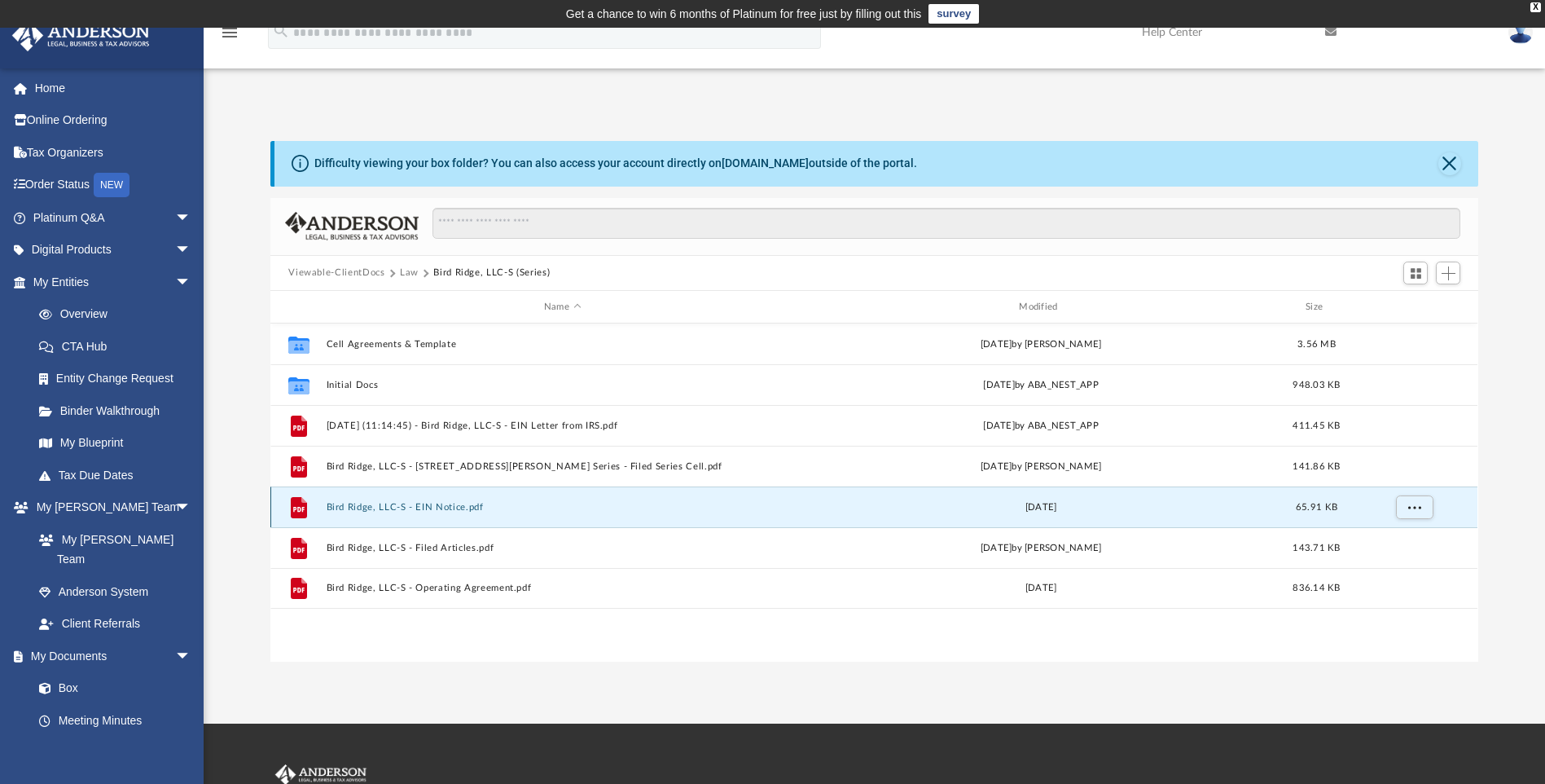
click at [381, 509] on button "Bird Ridge, LLC-S - EIN Notice.pdf" at bounding box center [561, 507] width 471 height 11
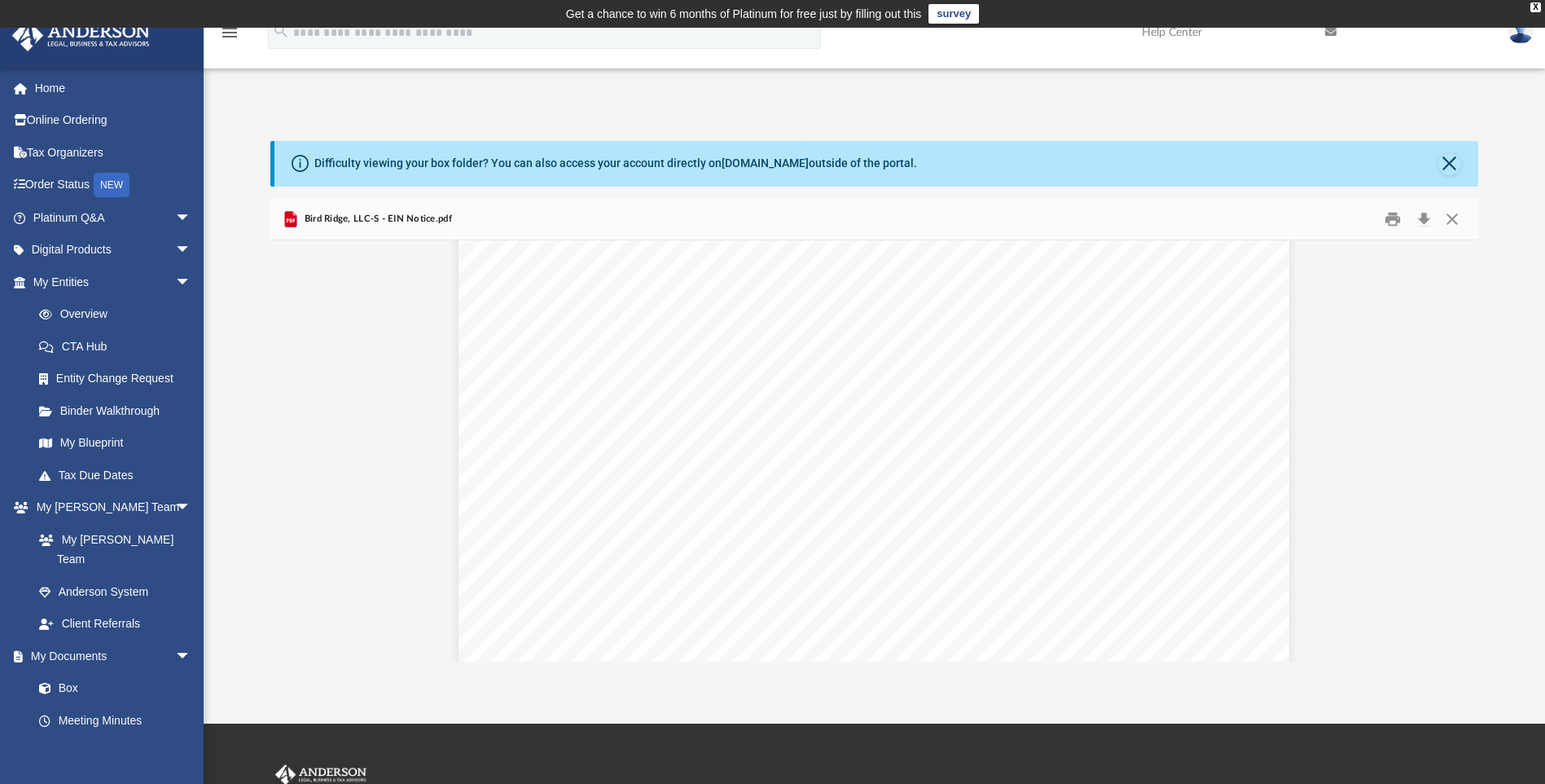
scroll to position [678, 0]
click at [1452, 216] on button "Close" at bounding box center [1452, 219] width 30 height 25
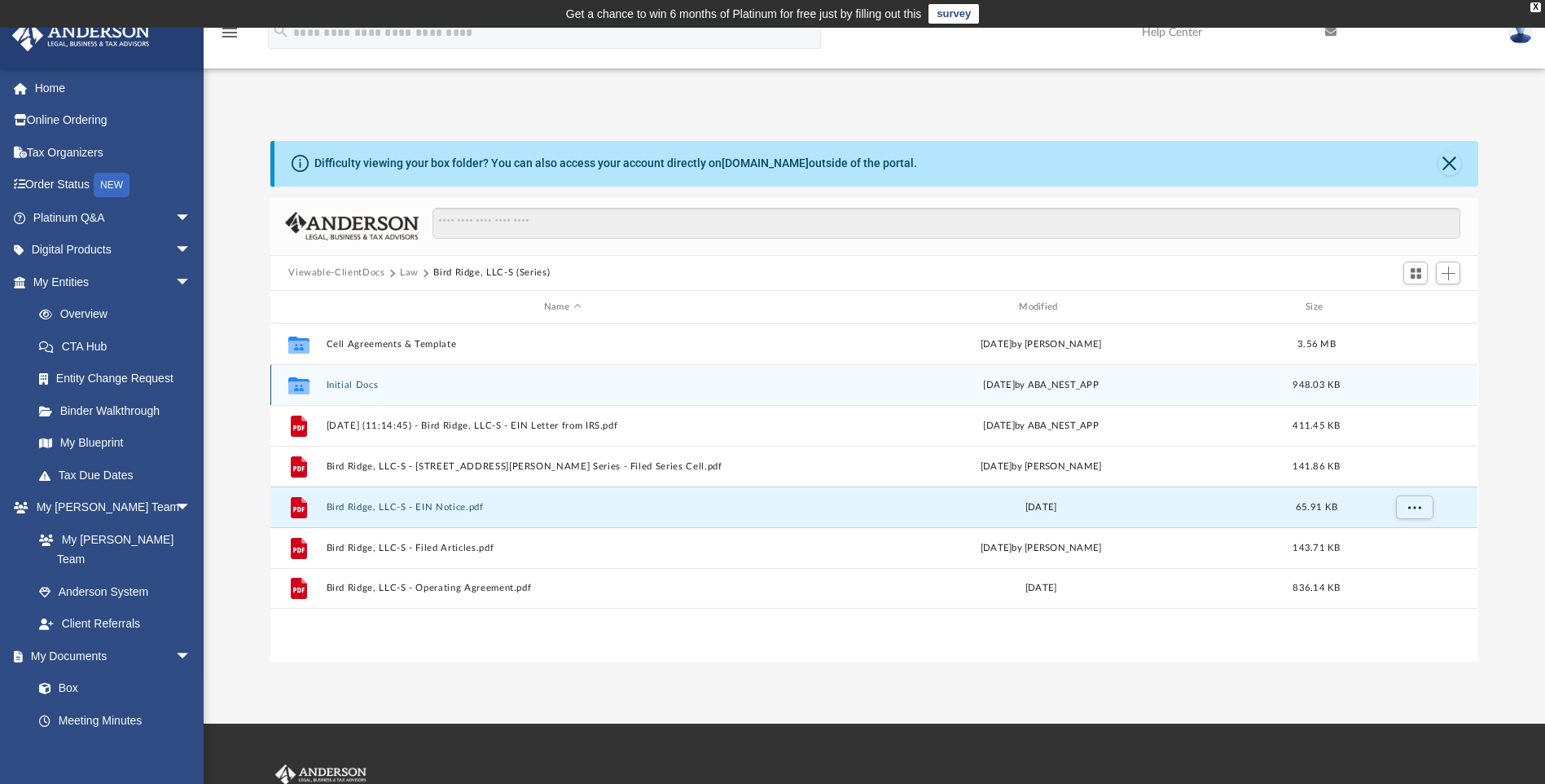
click at [359, 380] on button "Initial Docs" at bounding box center [561, 385] width 471 height 11
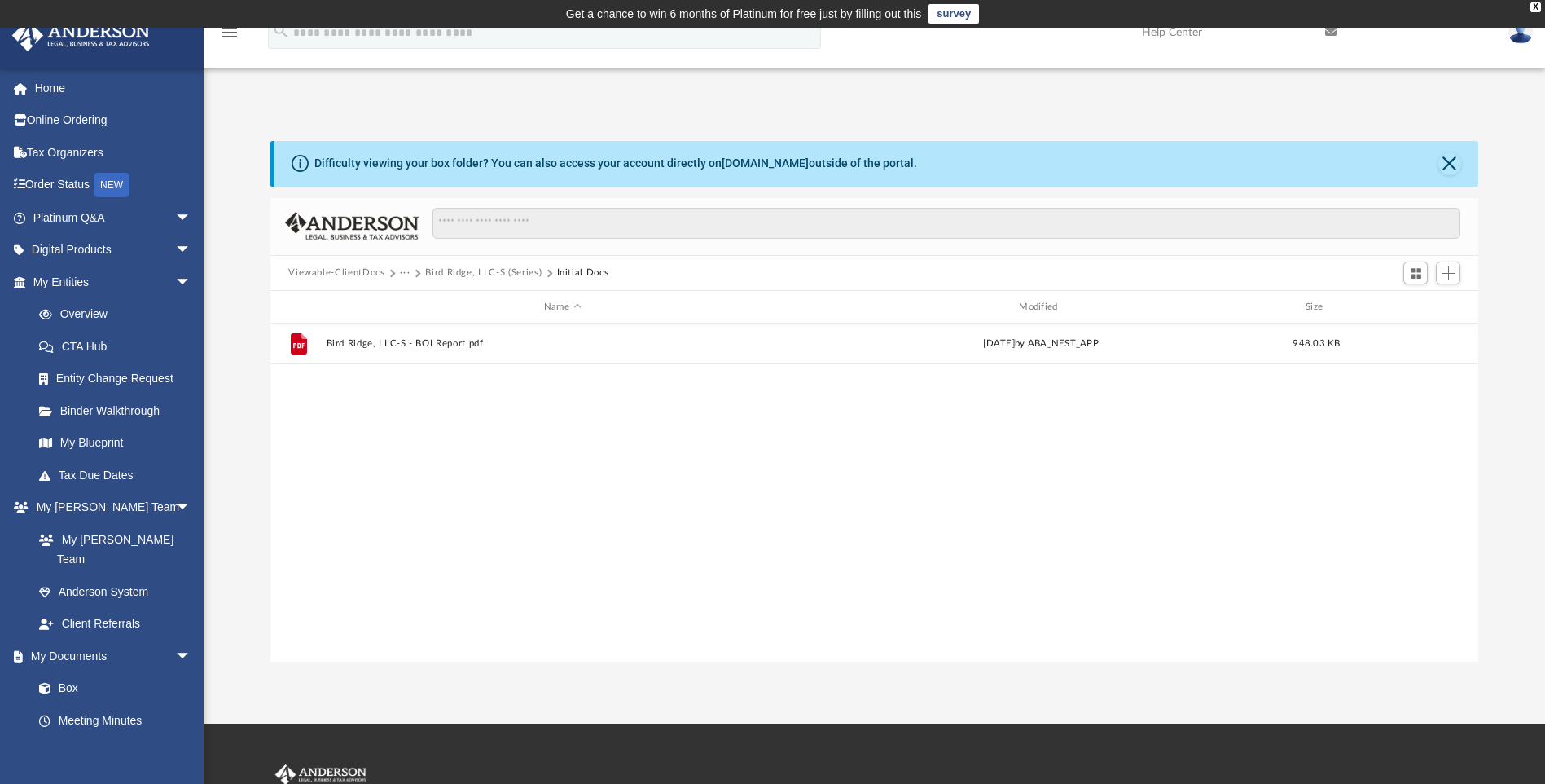
click at [473, 270] on button "Bird Ridge, LLC-S (Series)" at bounding box center [483, 273] width 116 height 14
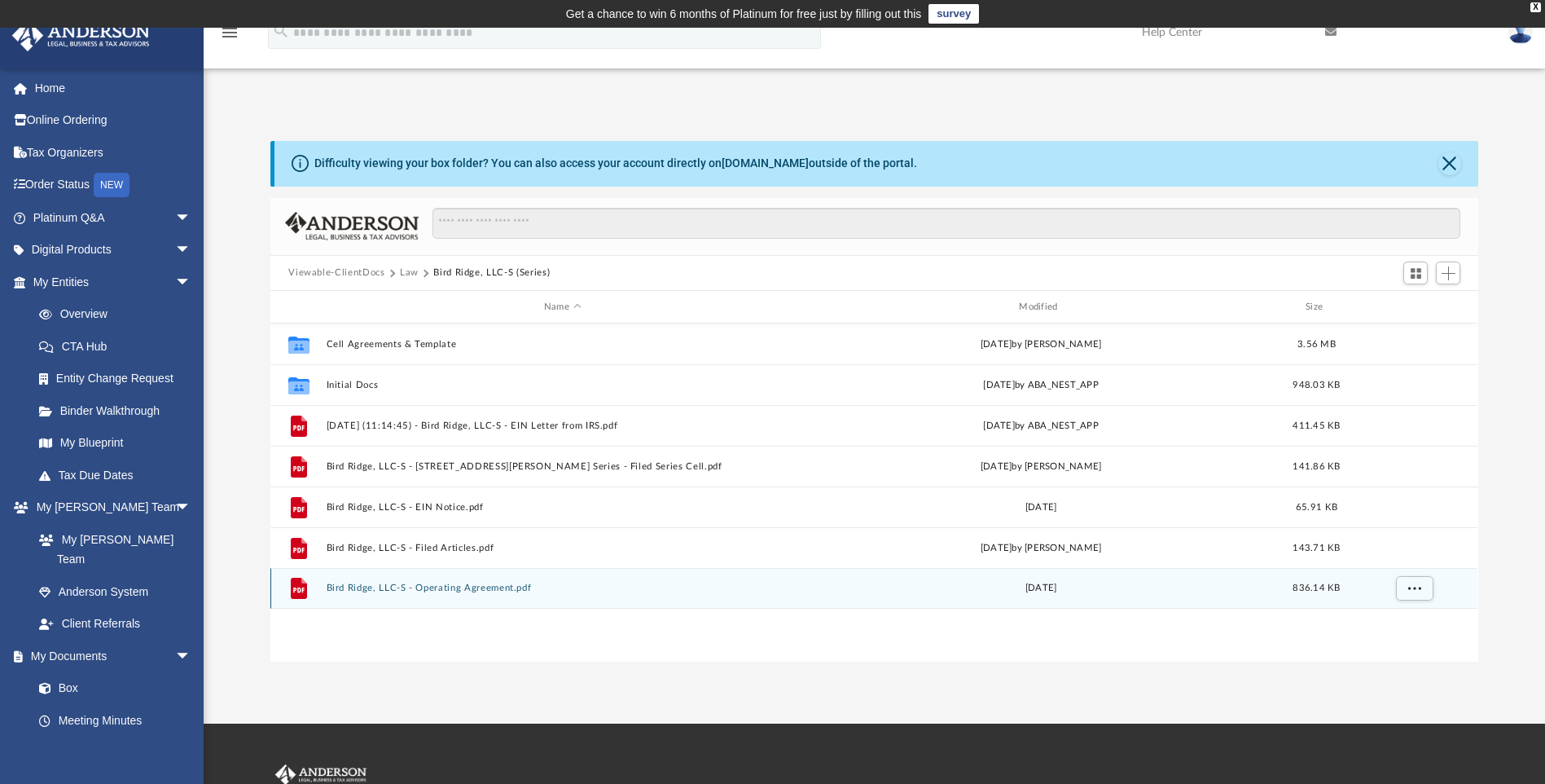
click at [442, 582] on div "File Bird Ridge, LLC-S - Operating Agreement.pdf [DATE] 836.14 KB" at bounding box center [874, 588] width 1207 height 40
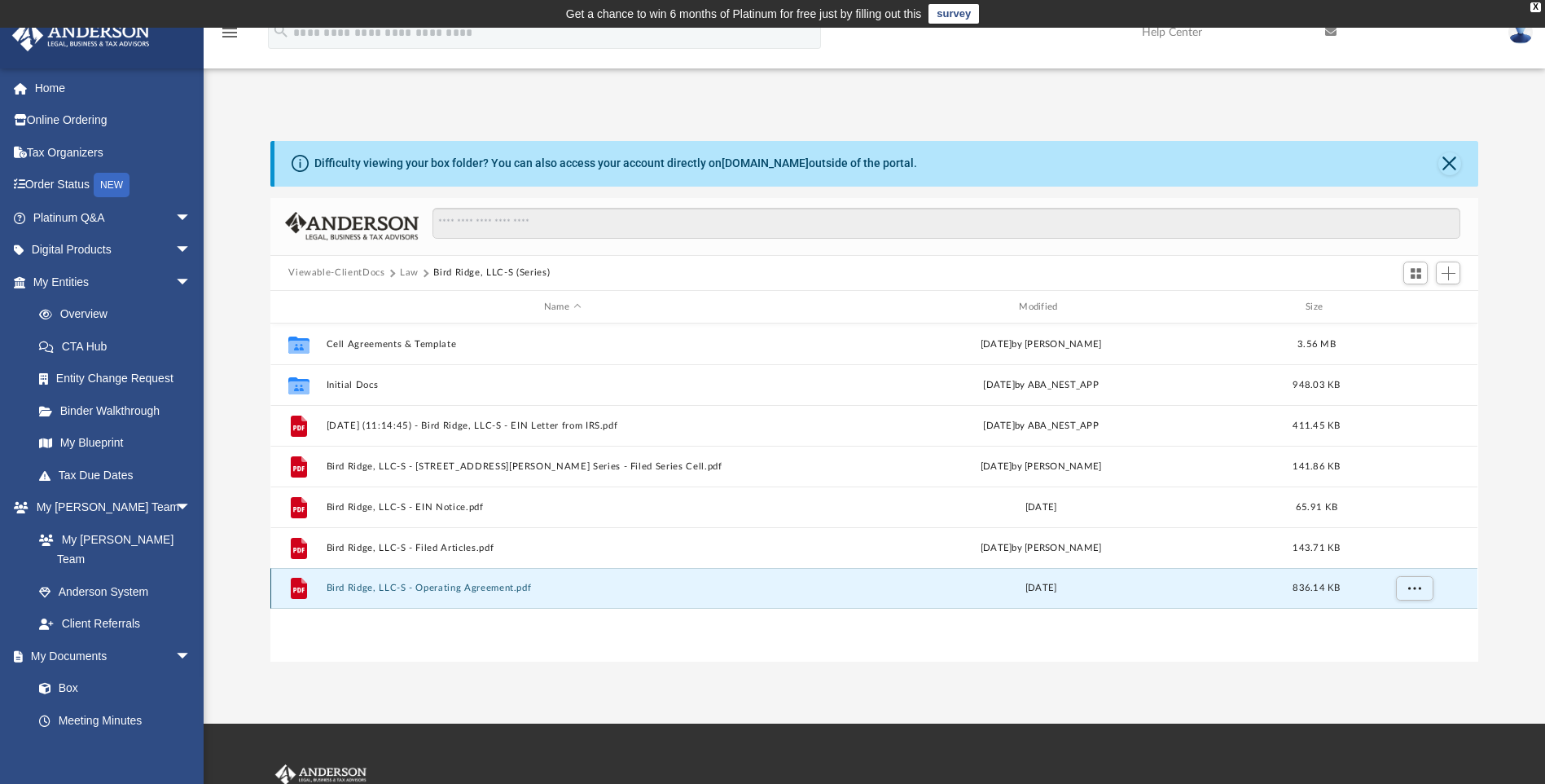
click at [441, 585] on button "Bird Ridge, LLC-S - Operating Agreement.pdf" at bounding box center [561, 588] width 471 height 11
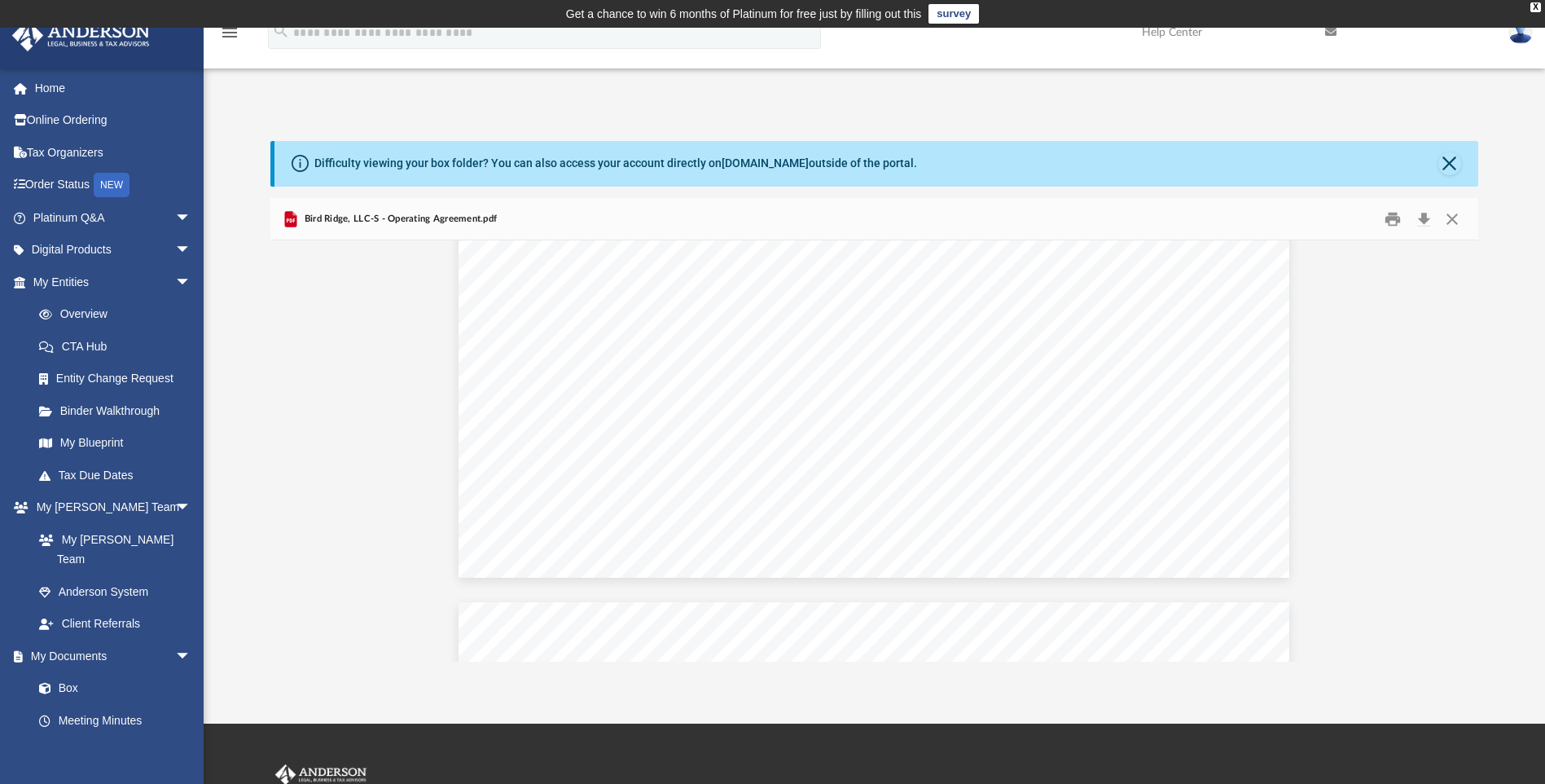
scroll to position [11934, 0]
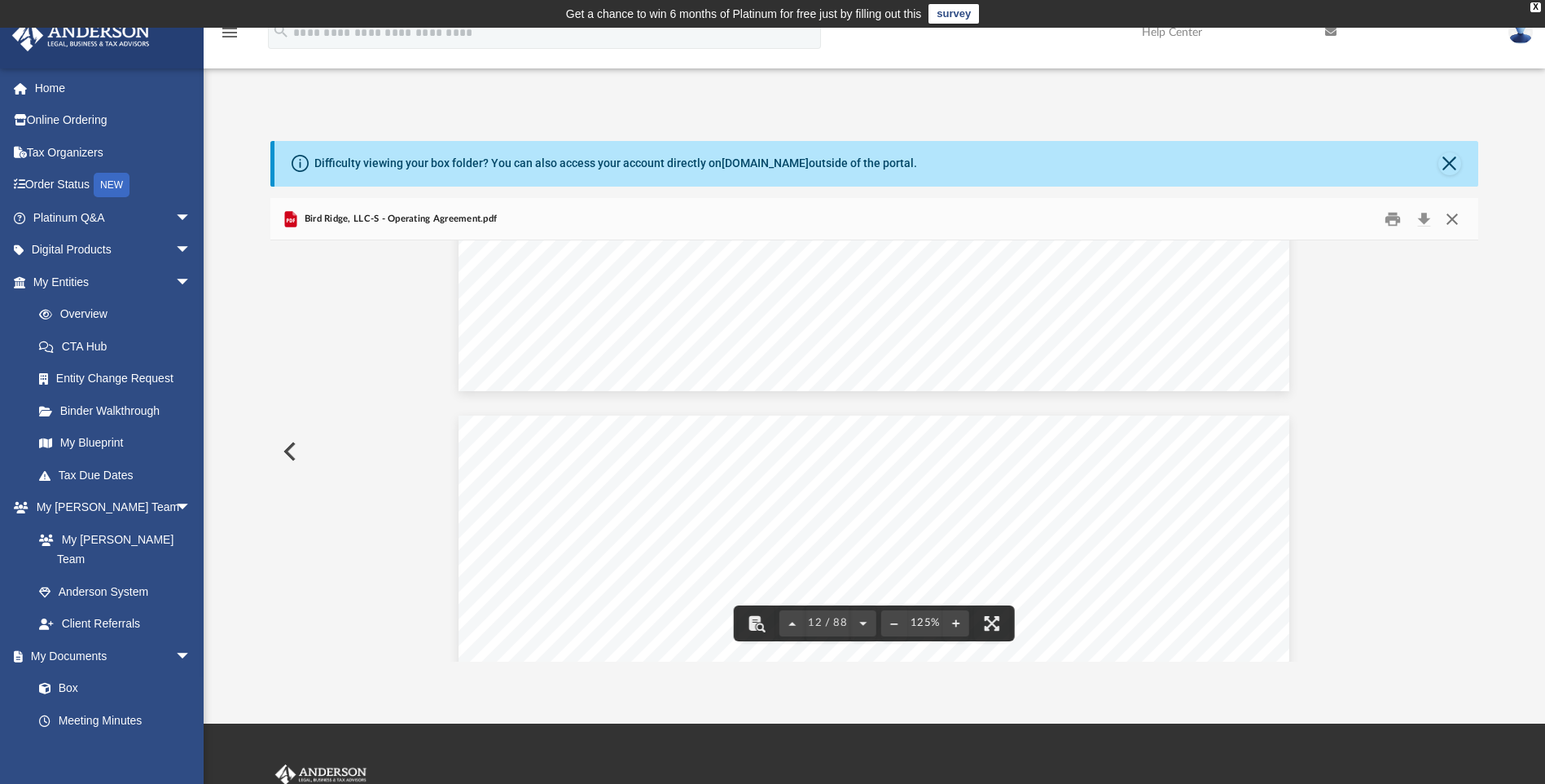
click at [1463, 222] on button "Close" at bounding box center [1452, 219] width 30 height 25
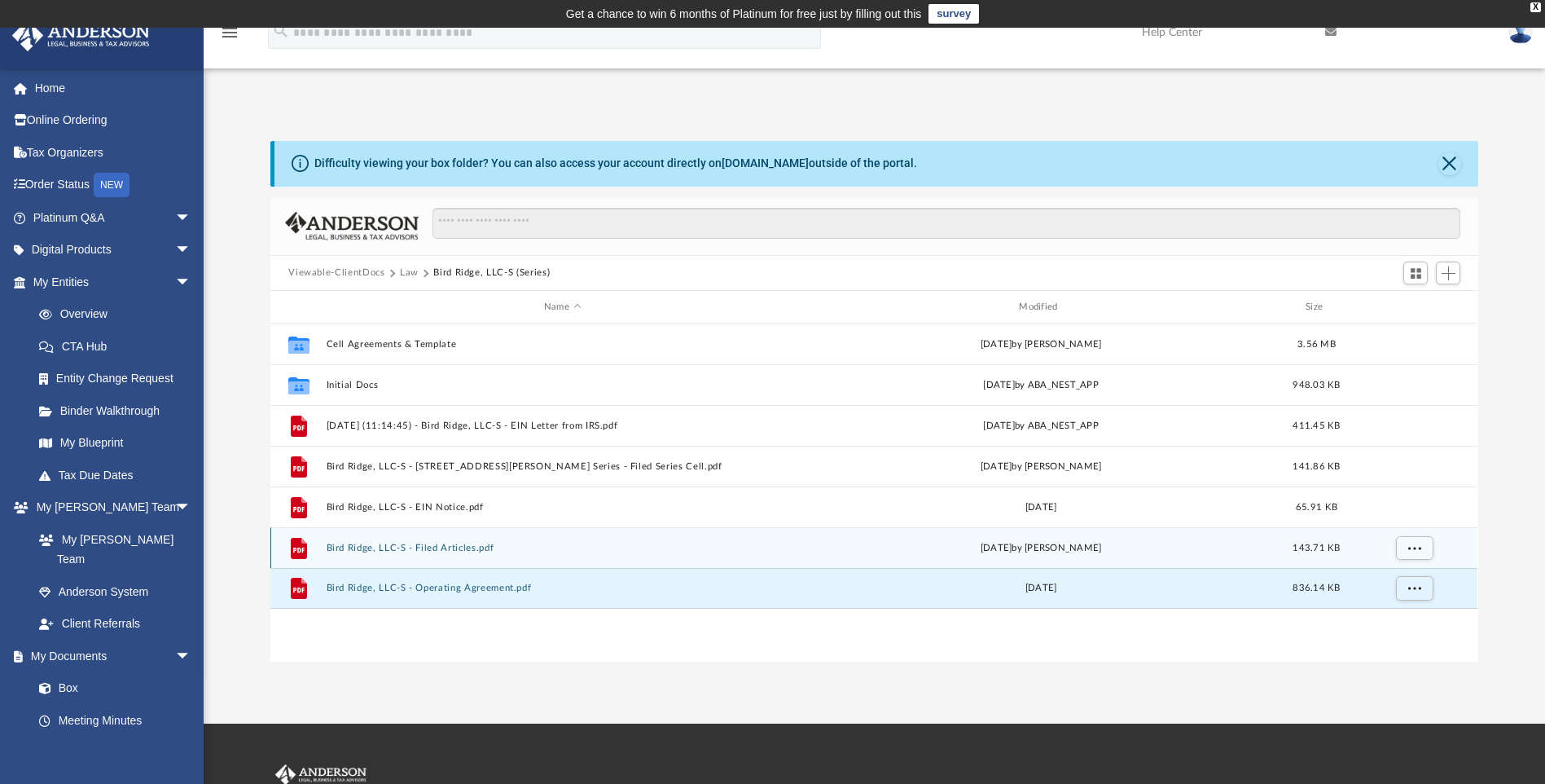
click at [471, 548] on button "Bird Ridge, LLC-S - Filed Articles.pdf" at bounding box center [561, 547] width 471 height 11
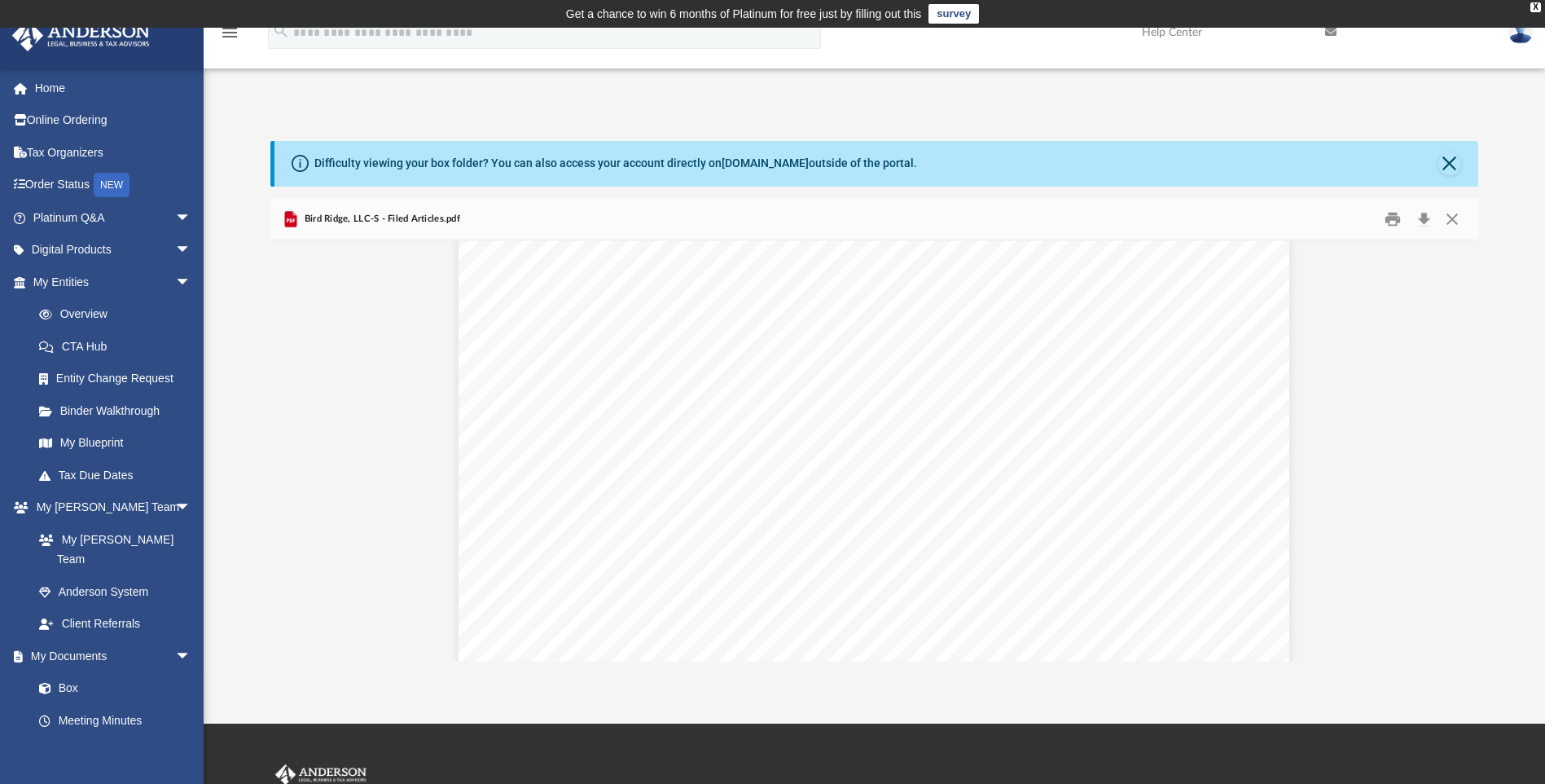
scroll to position [1140, 0]
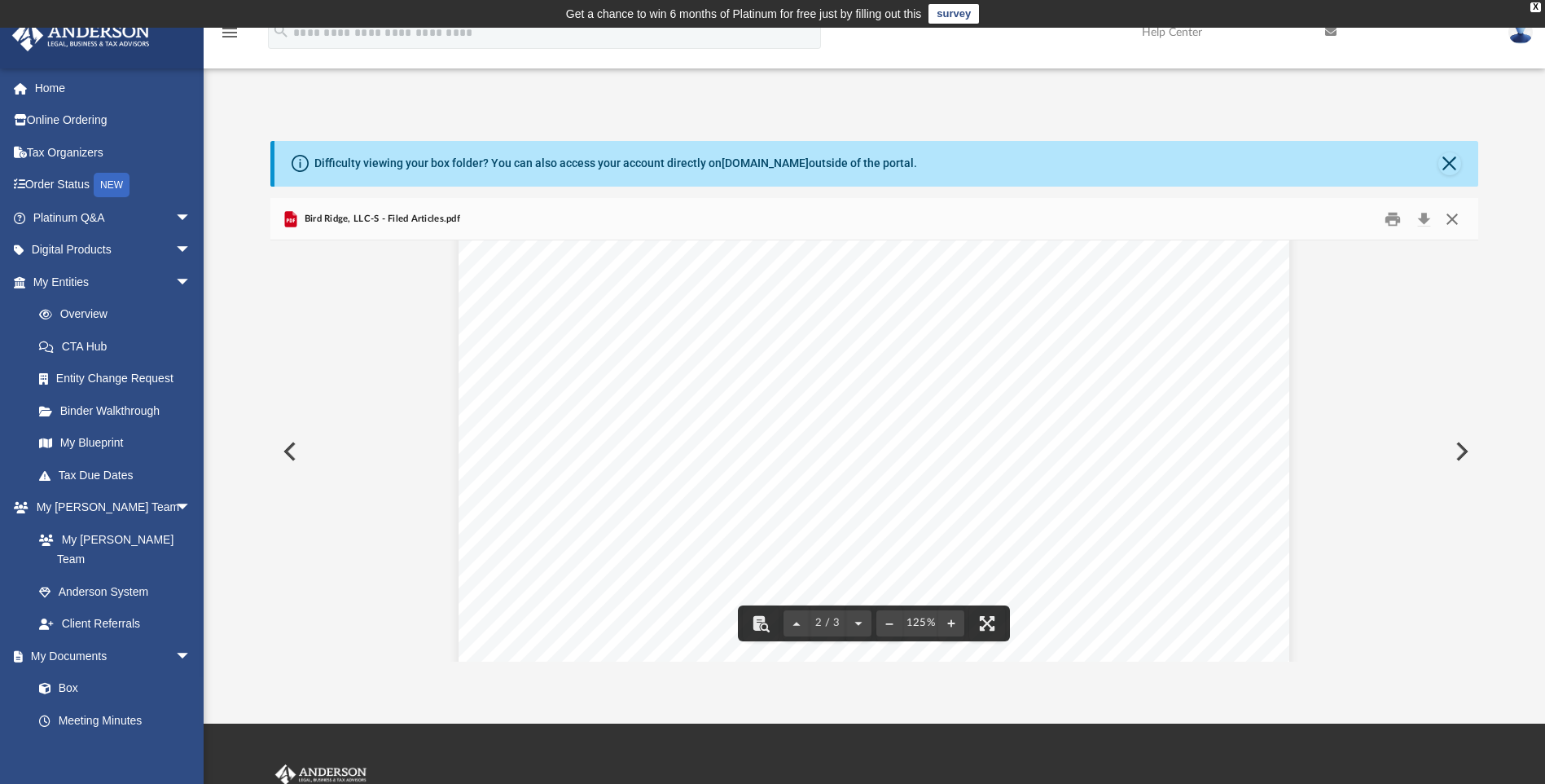
click at [1456, 218] on button "Close" at bounding box center [1452, 219] width 30 height 25
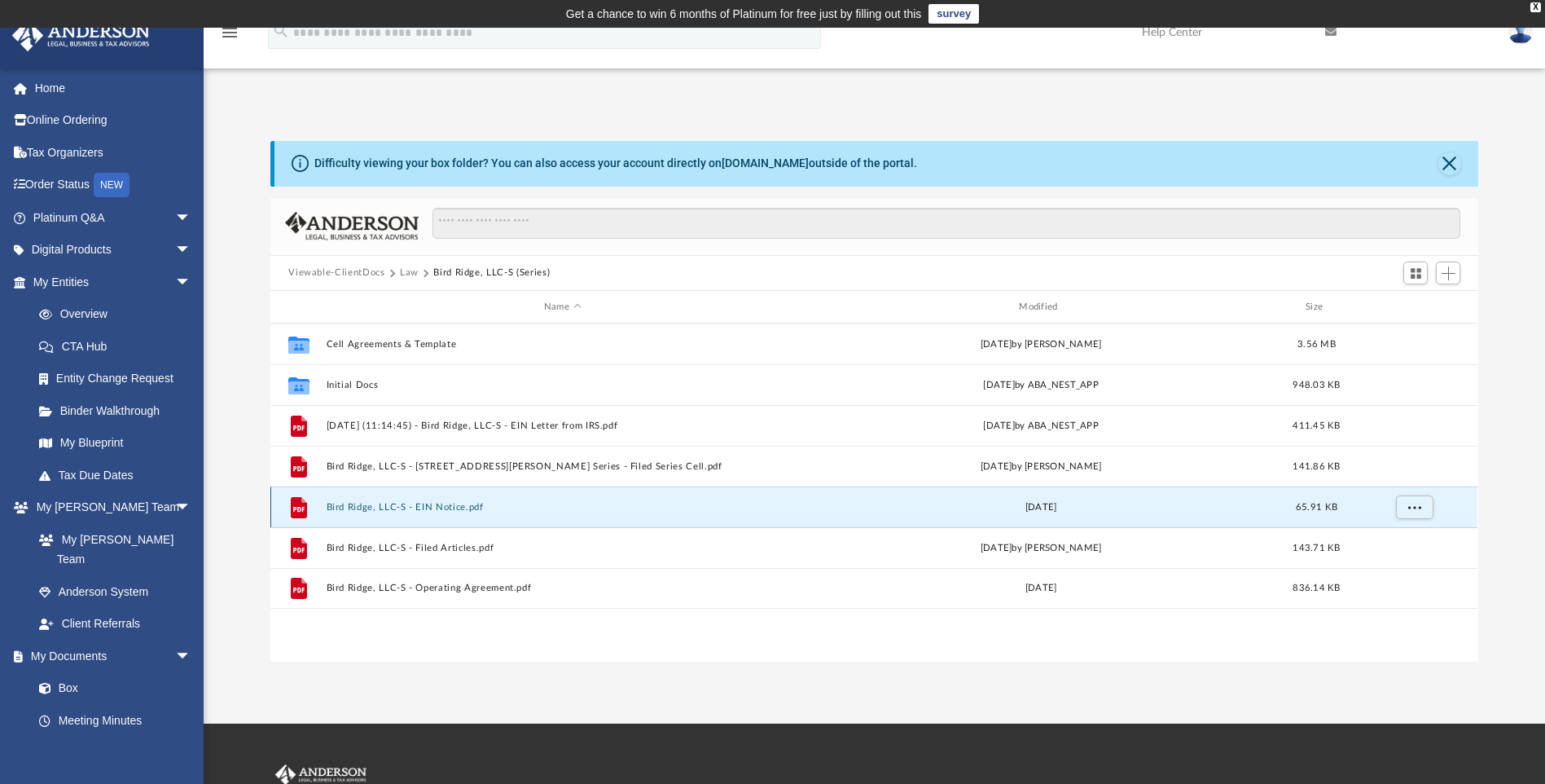
click at [441, 510] on button "Bird Ridge, LLC-S - EIN Notice.pdf" at bounding box center [561, 507] width 471 height 11
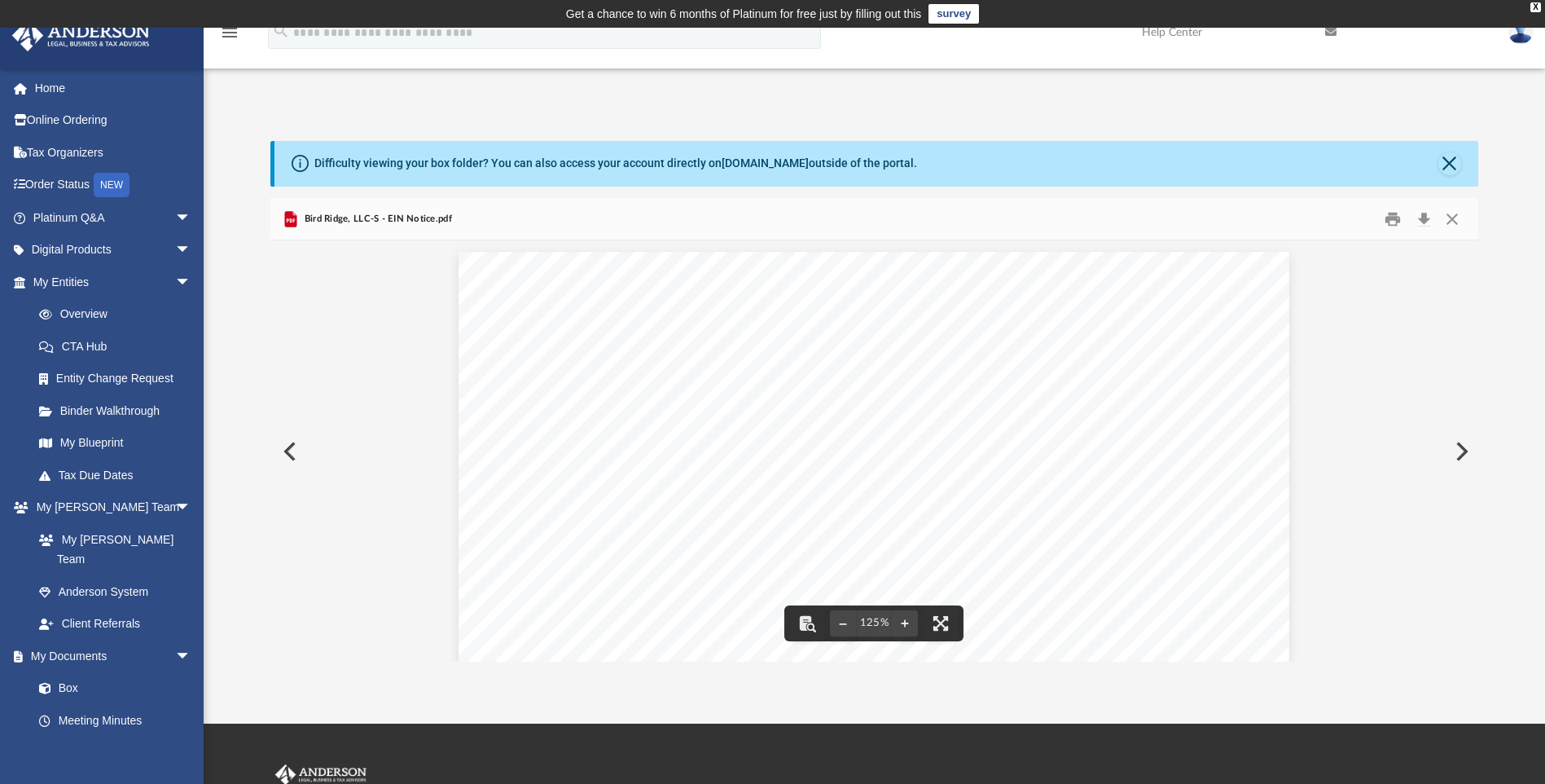
scroll to position [0, 0]
drag, startPoint x: 1460, startPoint y: 216, endPoint x: 1439, endPoint y: 218, distance: 21.1
click at [1460, 216] on button "Close" at bounding box center [1452, 219] width 30 height 25
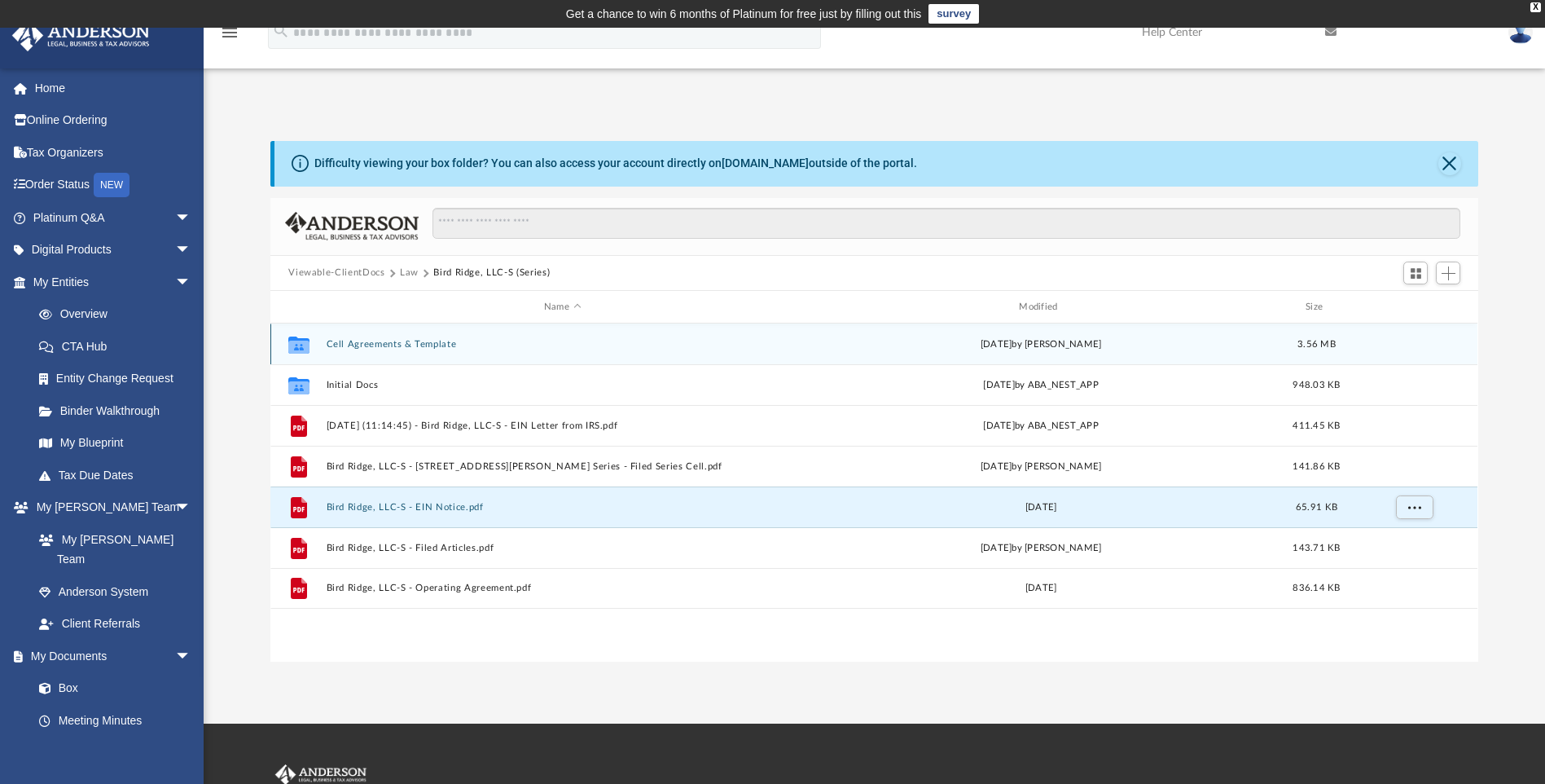
click at [412, 344] on button "Cell Agreements & Template" at bounding box center [561, 344] width 471 height 11
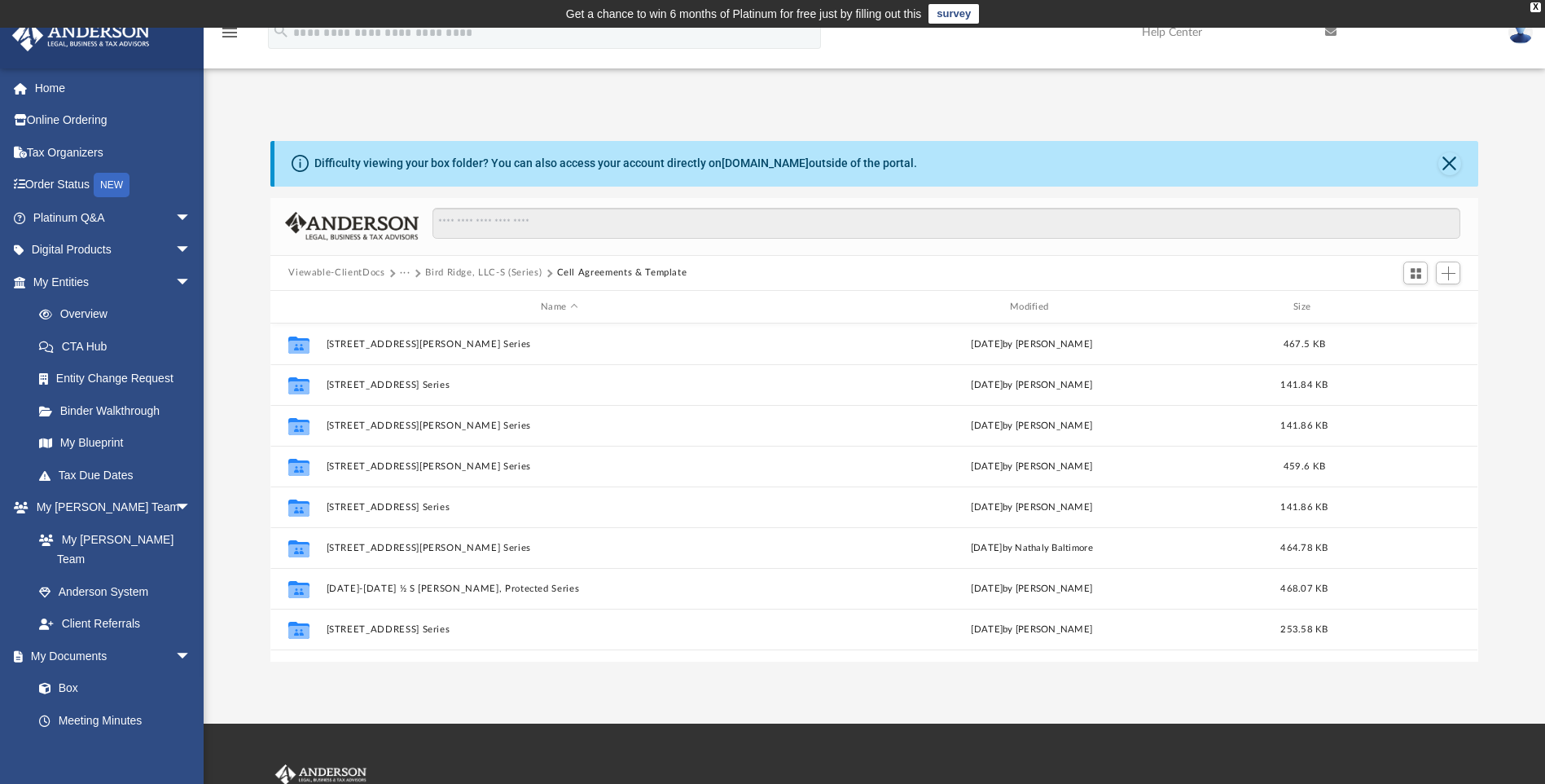
click at [487, 276] on button "Bird Ridge, LLC-S (Series)" at bounding box center [483, 273] width 116 height 14
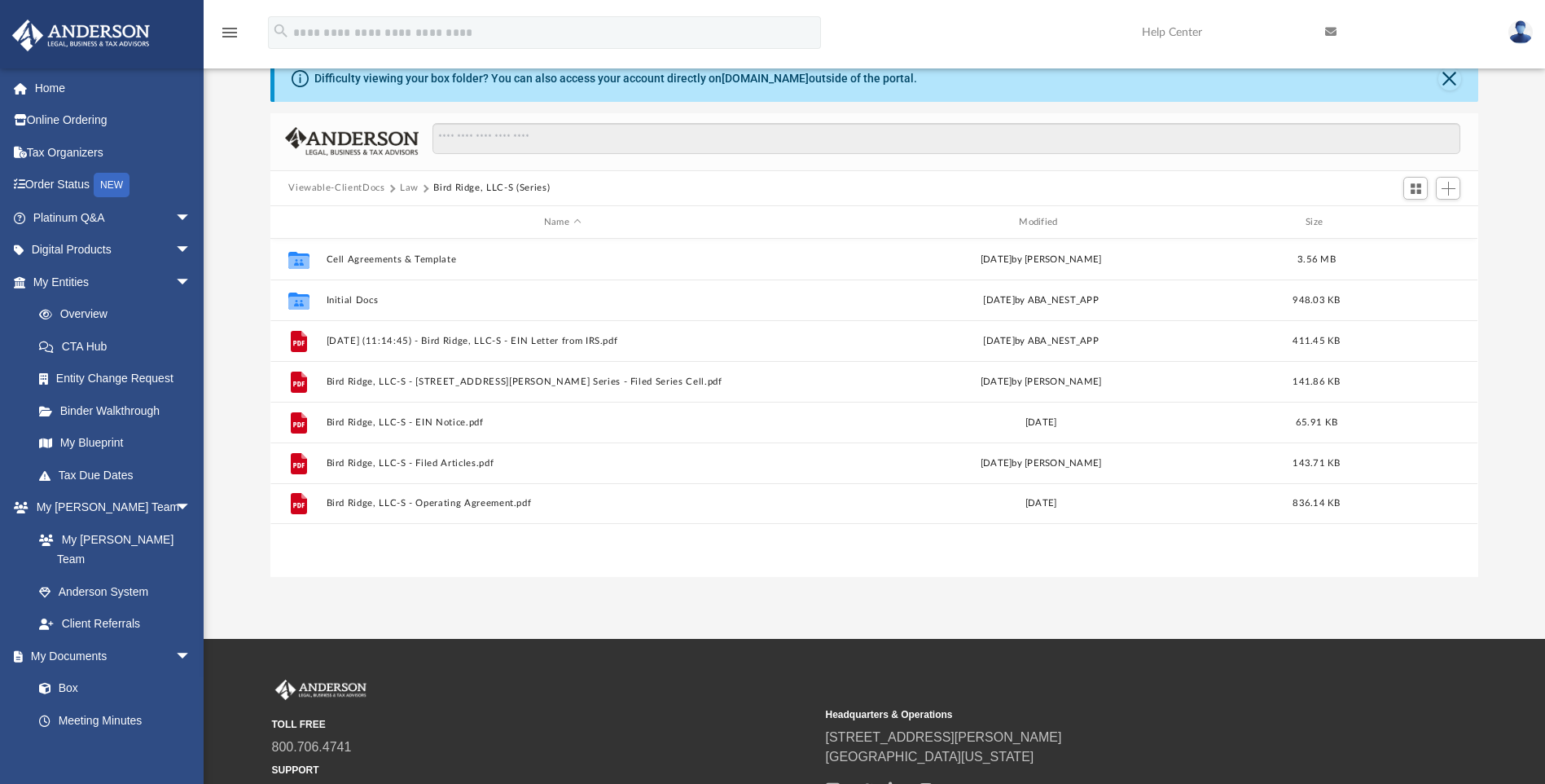
scroll to position [163, 0]
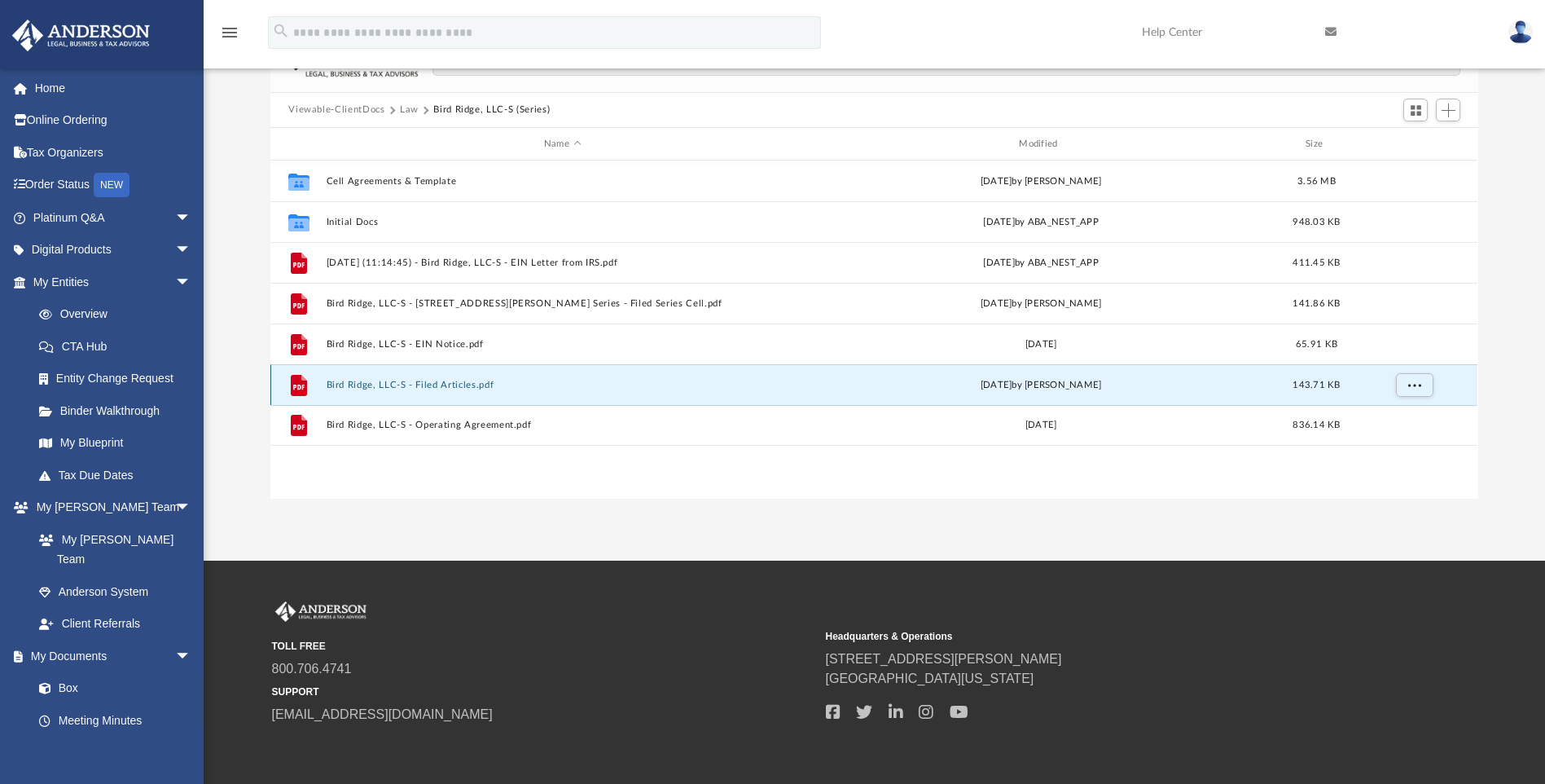
click at [419, 385] on button "Bird Ridge, LLC-S - Filed Articles.pdf" at bounding box center [561, 385] width 471 height 11
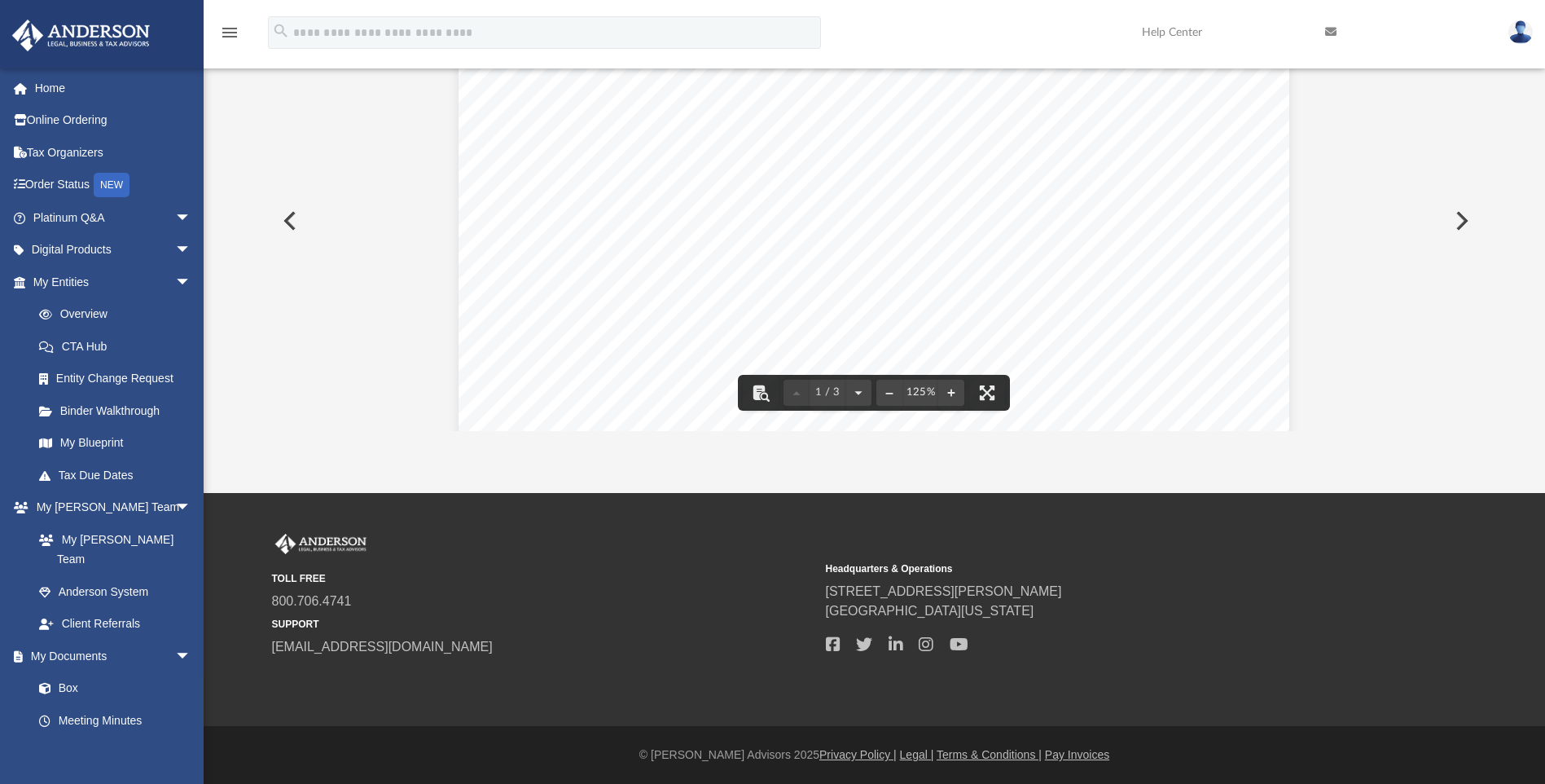
scroll to position [0, 0]
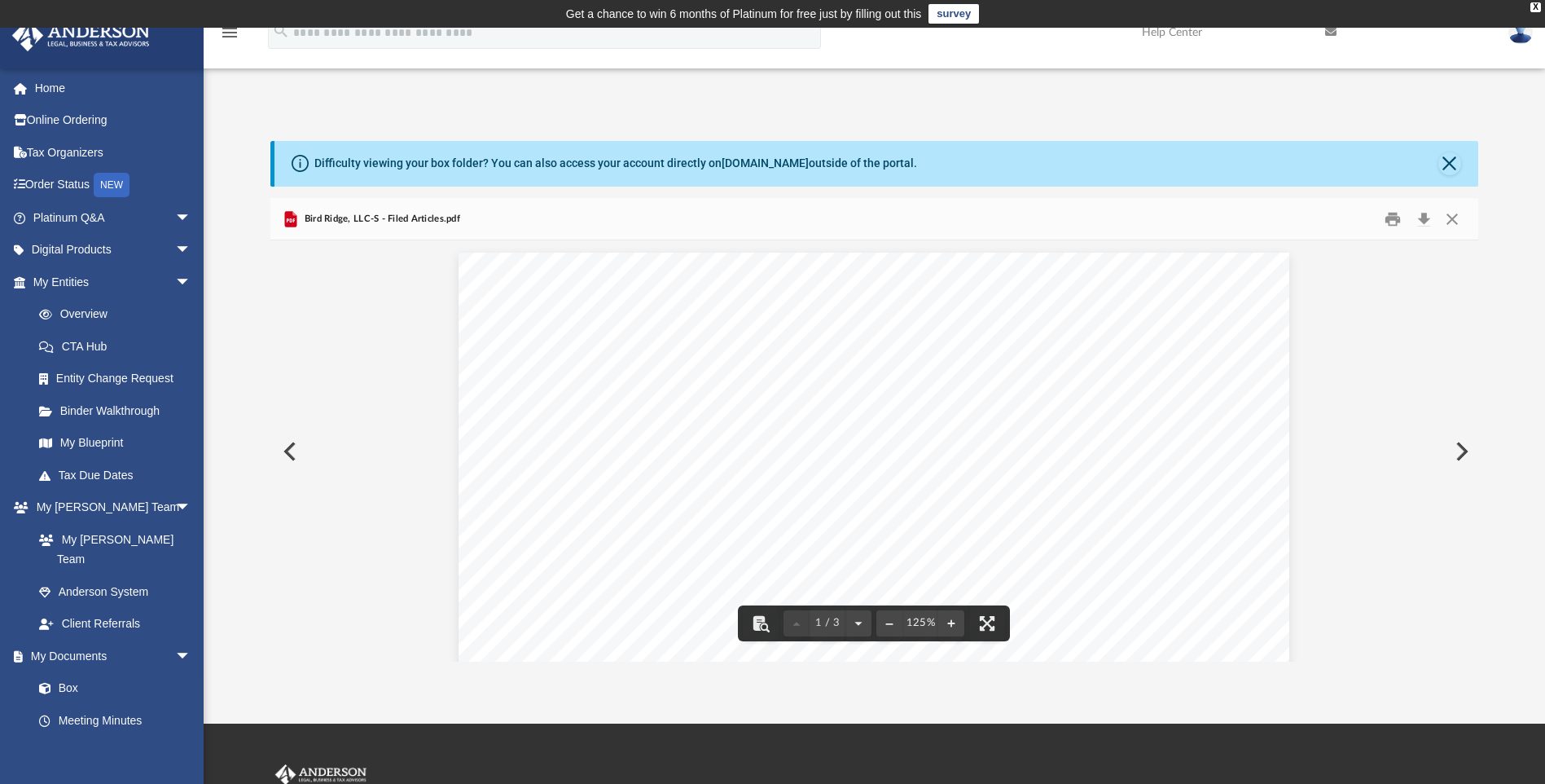
click at [281, 450] on button "Preview" at bounding box center [288, 452] width 36 height 46
click at [294, 453] on button "Preview" at bounding box center [288, 452] width 36 height 46
click at [1454, 224] on button "Close" at bounding box center [1452, 219] width 30 height 25
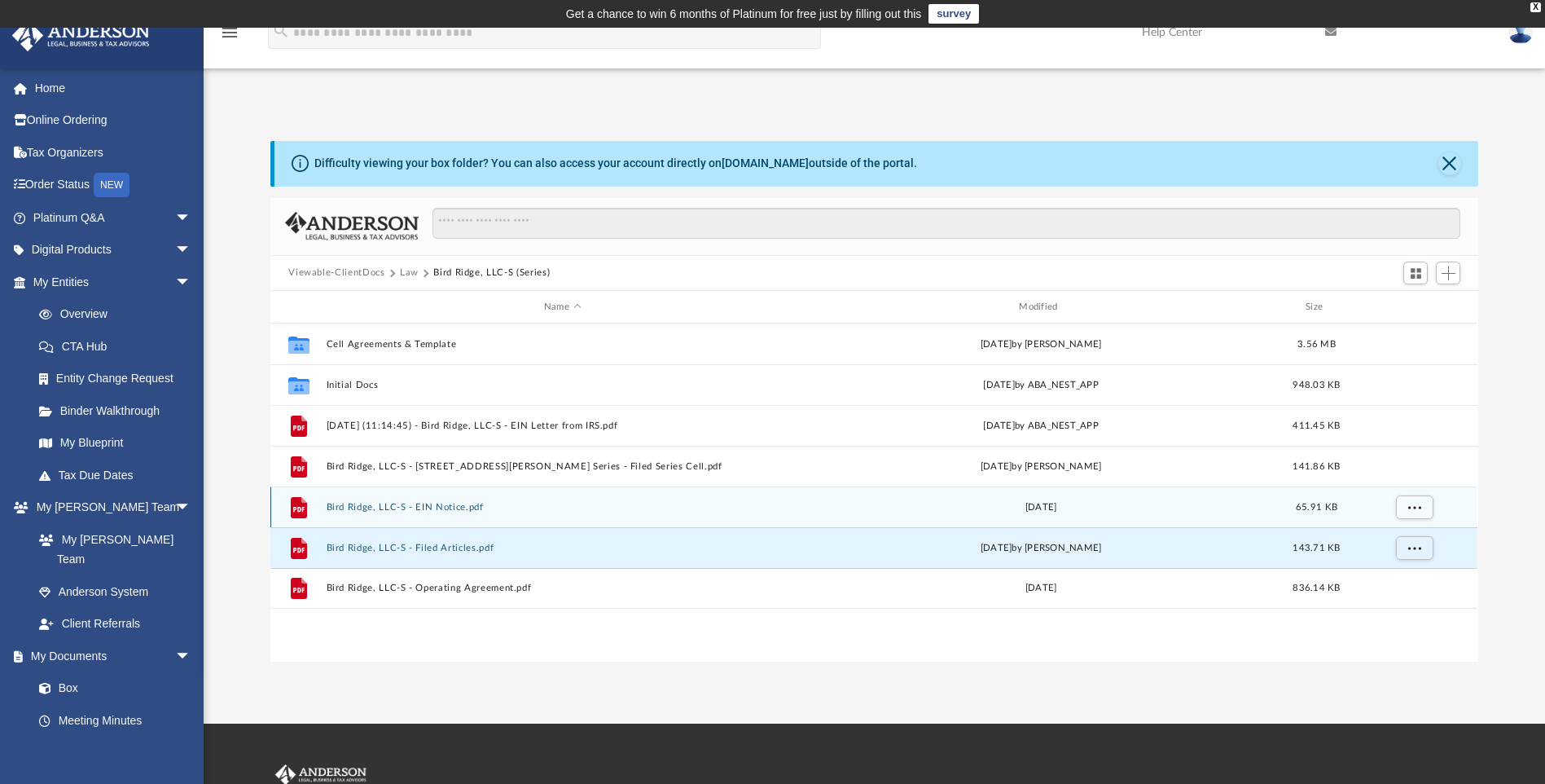
click at [396, 509] on button "Bird Ridge, LLC-S - EIN Notice.pdf" at bounding box center [561, 507] width 471 height 11
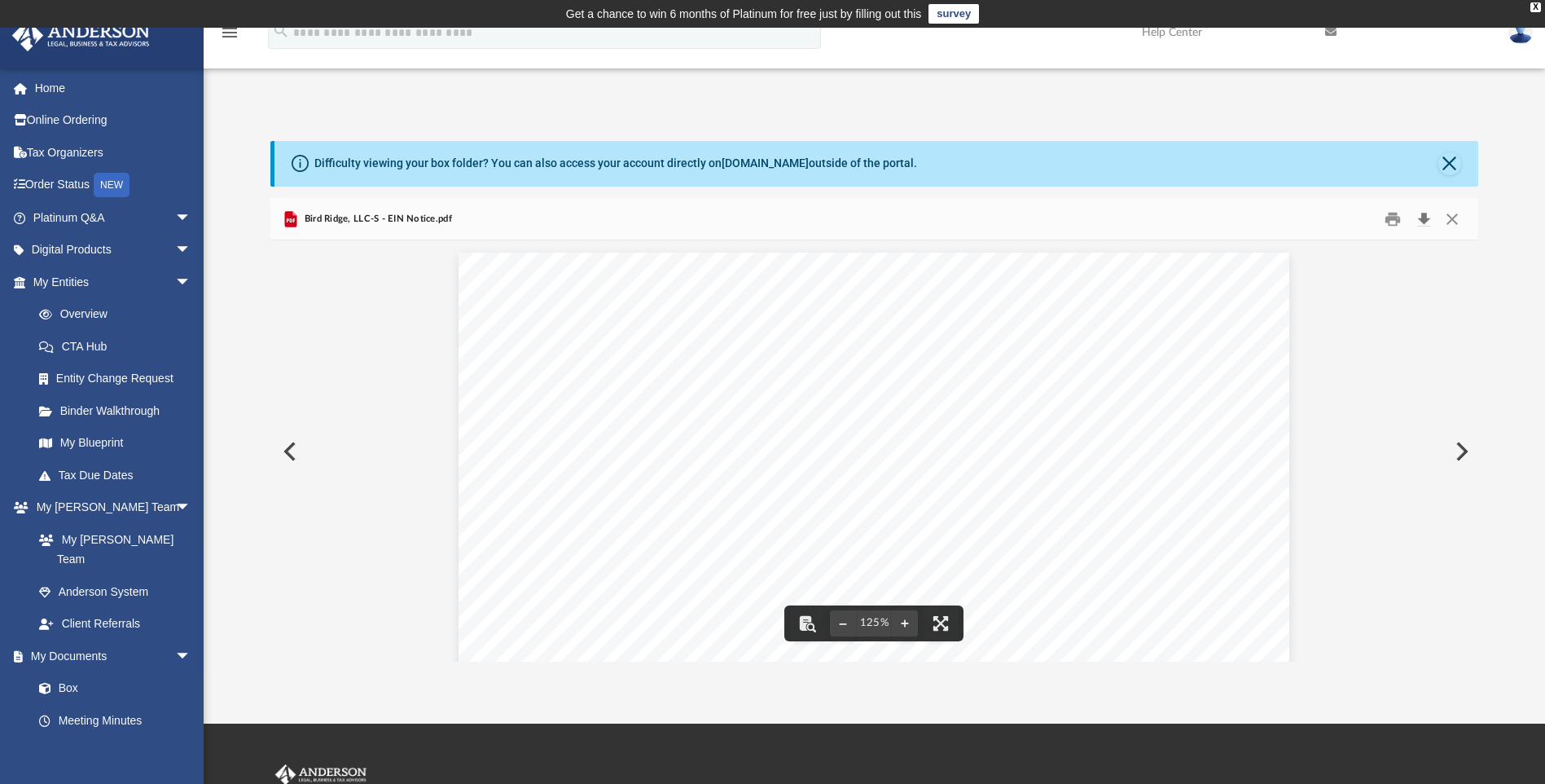
click at [1414, 219] on button "Download" at bounding box center [1424, 219] width 30 height 25
click at [1424, 219] on button "Download" at bounding box center [1424, 219] width 30 height 25
